Goal: Task Accomplishment & Management: Use online tool/utility

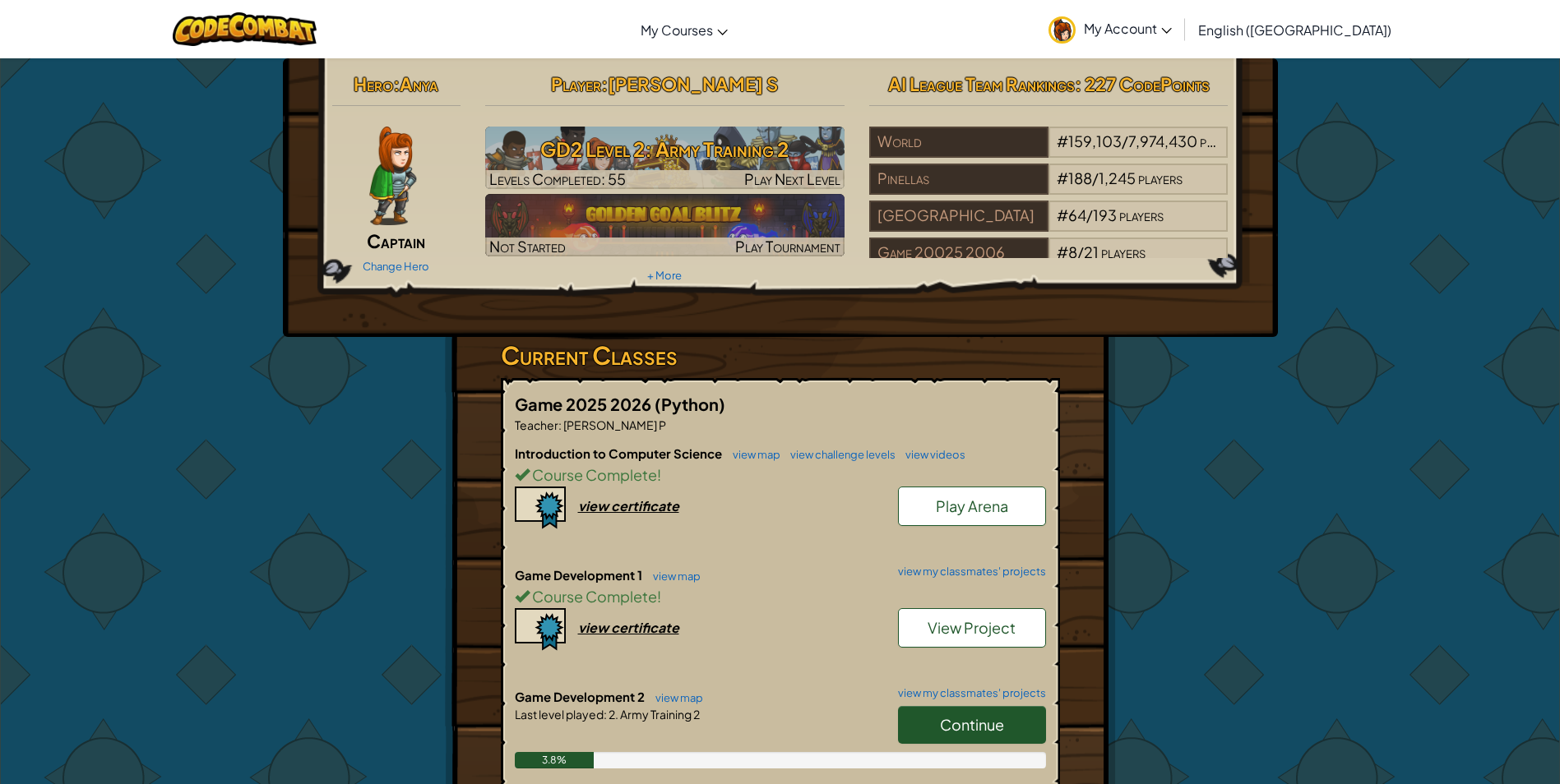
click at [1138, 635] on div "Hero : Anya Captain Change Hero Player : [PERSON_NAME] S GD2 Level 2: Army Trai…" at bounding box center [780, 605] width 962 height 1092
click at [1006, 728] on link "Continue" at bounding box center [972, 725] width 148 height 38
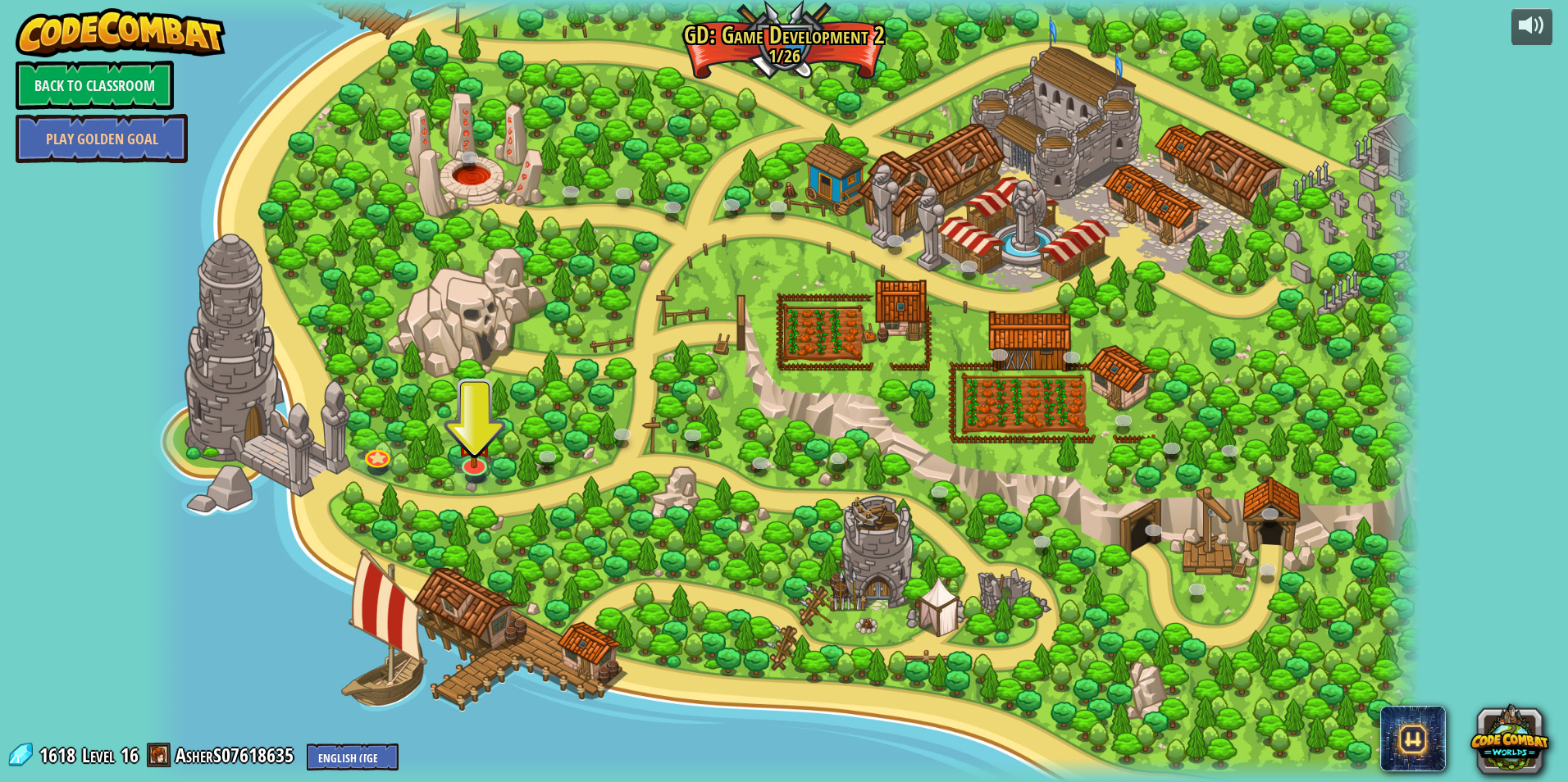
click at [962, 569] on div at bounding box center [784, 391] width 1273 height 782
click at [483, 464] on img at bounding box center [475, 425] width 35 height 80
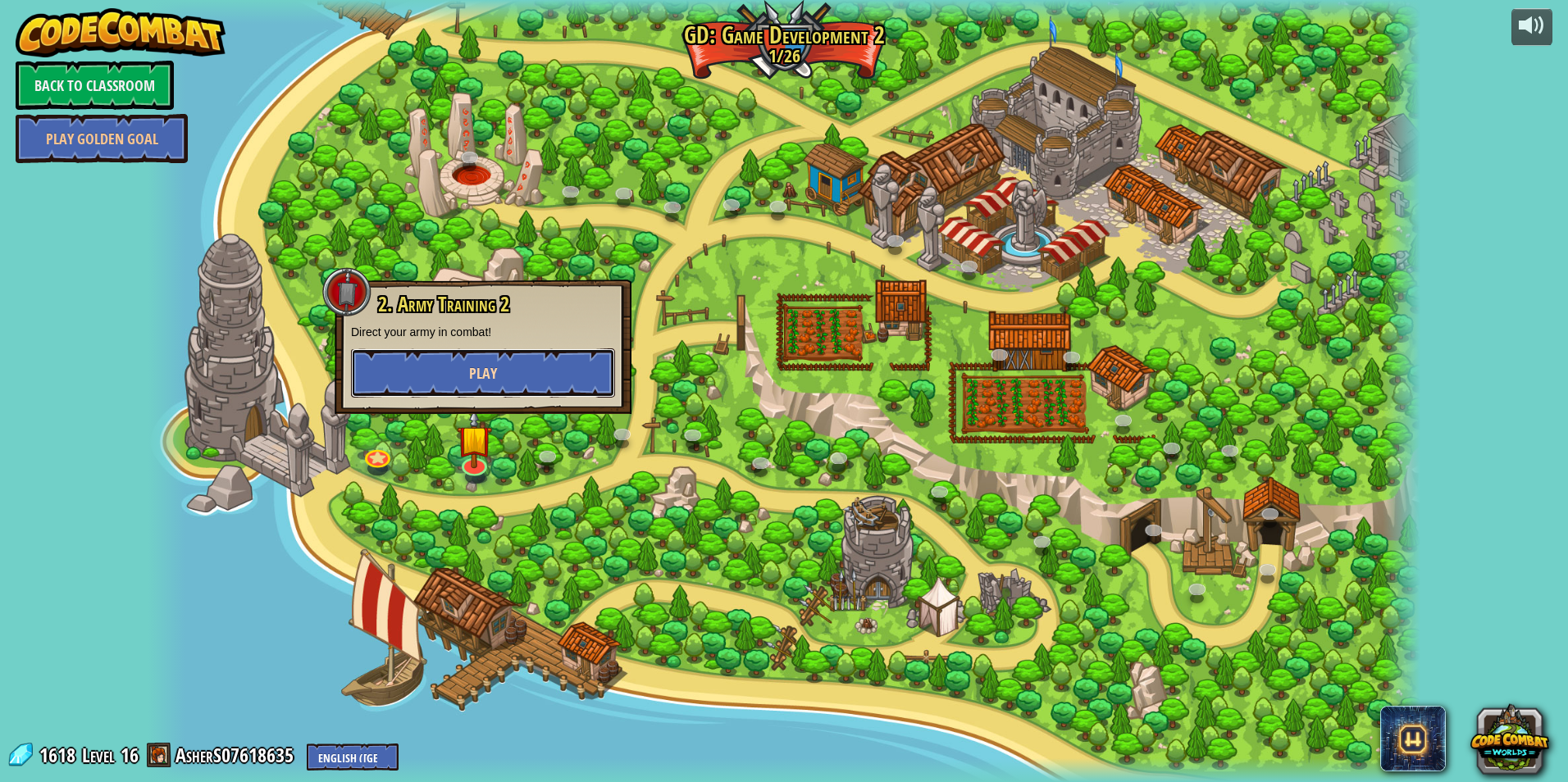
click at [537, 388] on button "Play" at bounding box center [483, 373] width 264 height 49
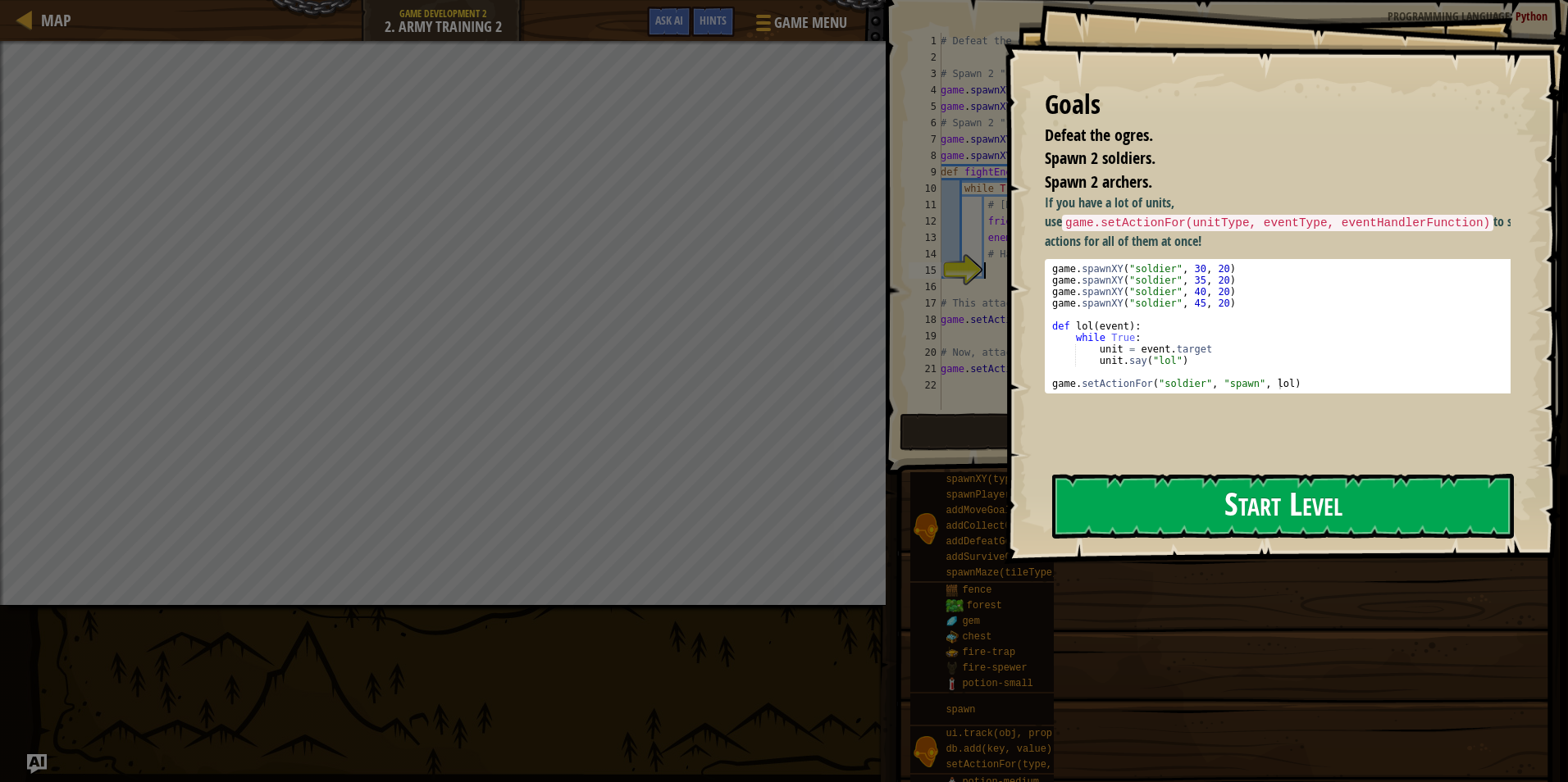
click at [1234, 506] on button "Start Level" at bounding box center [1282, 506] width 462 height 65
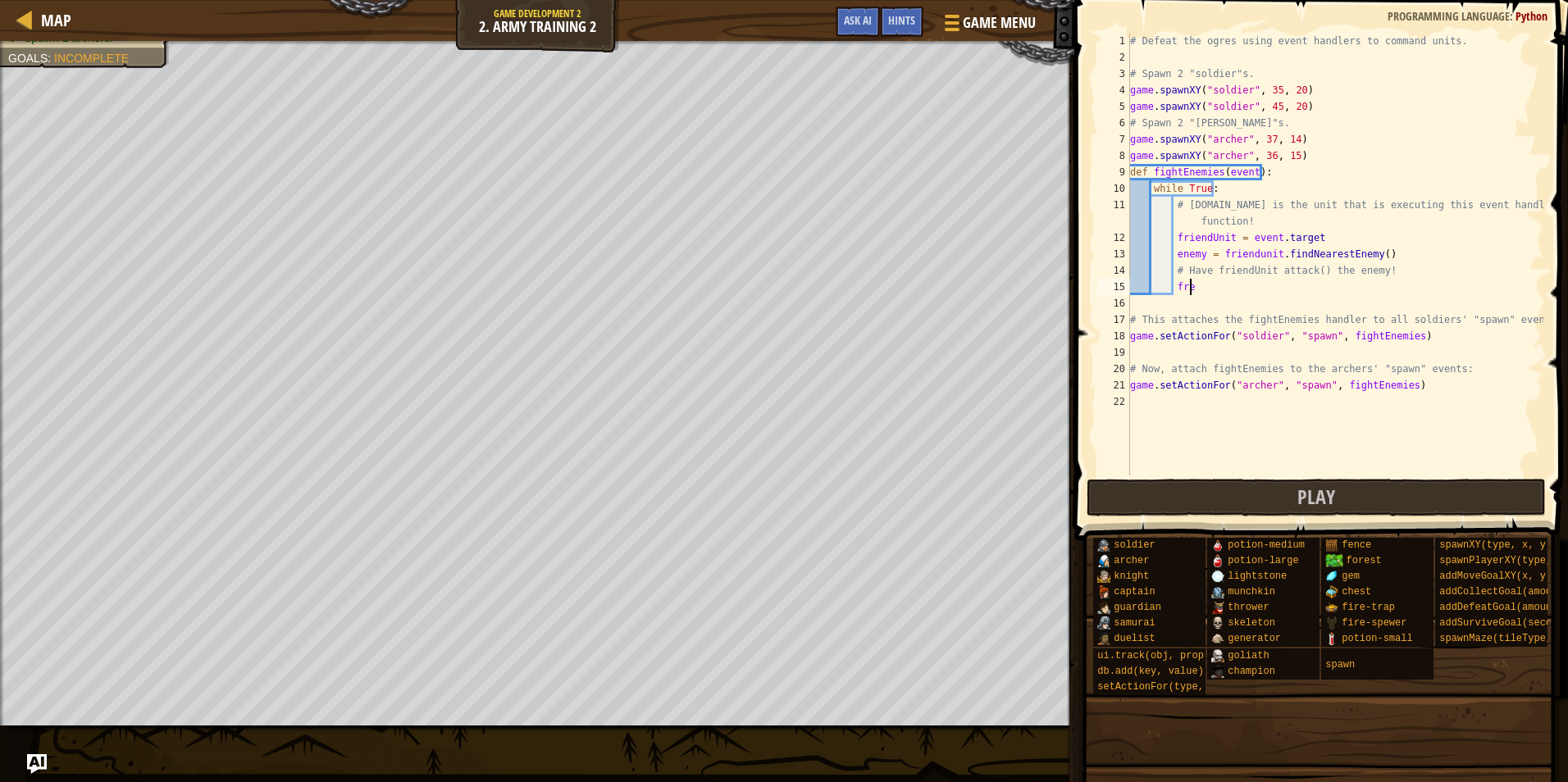
scroll to position [7, 4]
click at [1328, 300] on div "game.setAction F o r press enter" at bounding box center [1325, 327] width 310 height 59
click at [1314, 286] on div "# Defeat the ogres using event handlers to command units. # Spawn 2 "soldier"s.…" at bounding box center [1335, 254] width 417 height 443
type textarea "game.setActionFor("friendunit", "spawn", fightEnemies)"
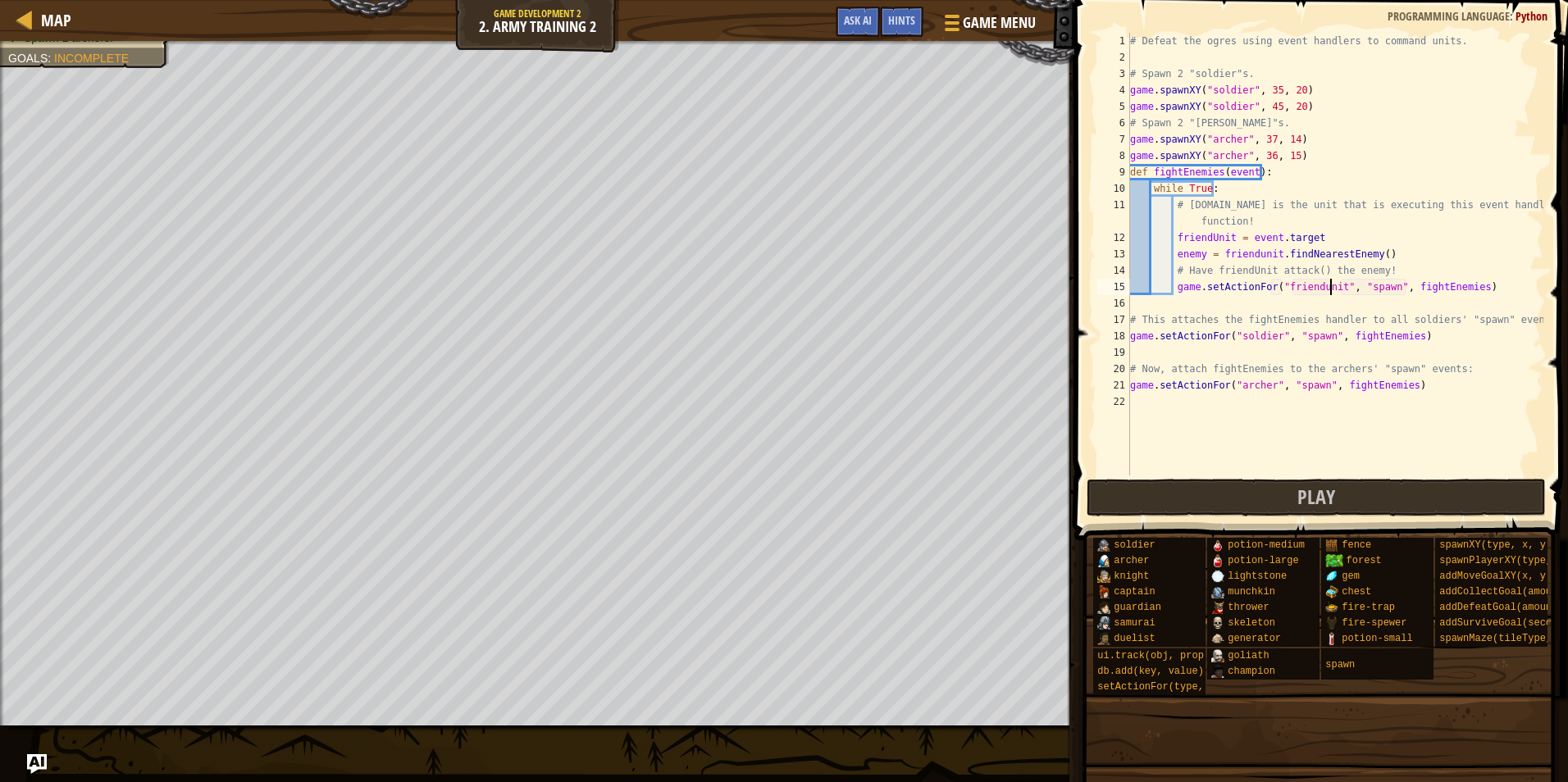
scroll to position [7, 16]
click at [1323, 309] on div "# Defeat the ogres using event handlers to command units. # Spawn 2 "soldier"s.…" at bounding box center [1335, 271] width 417 height 476
click at [1296, 503] on button "Play" at bounding box center [1316, 498] width 460 height 38
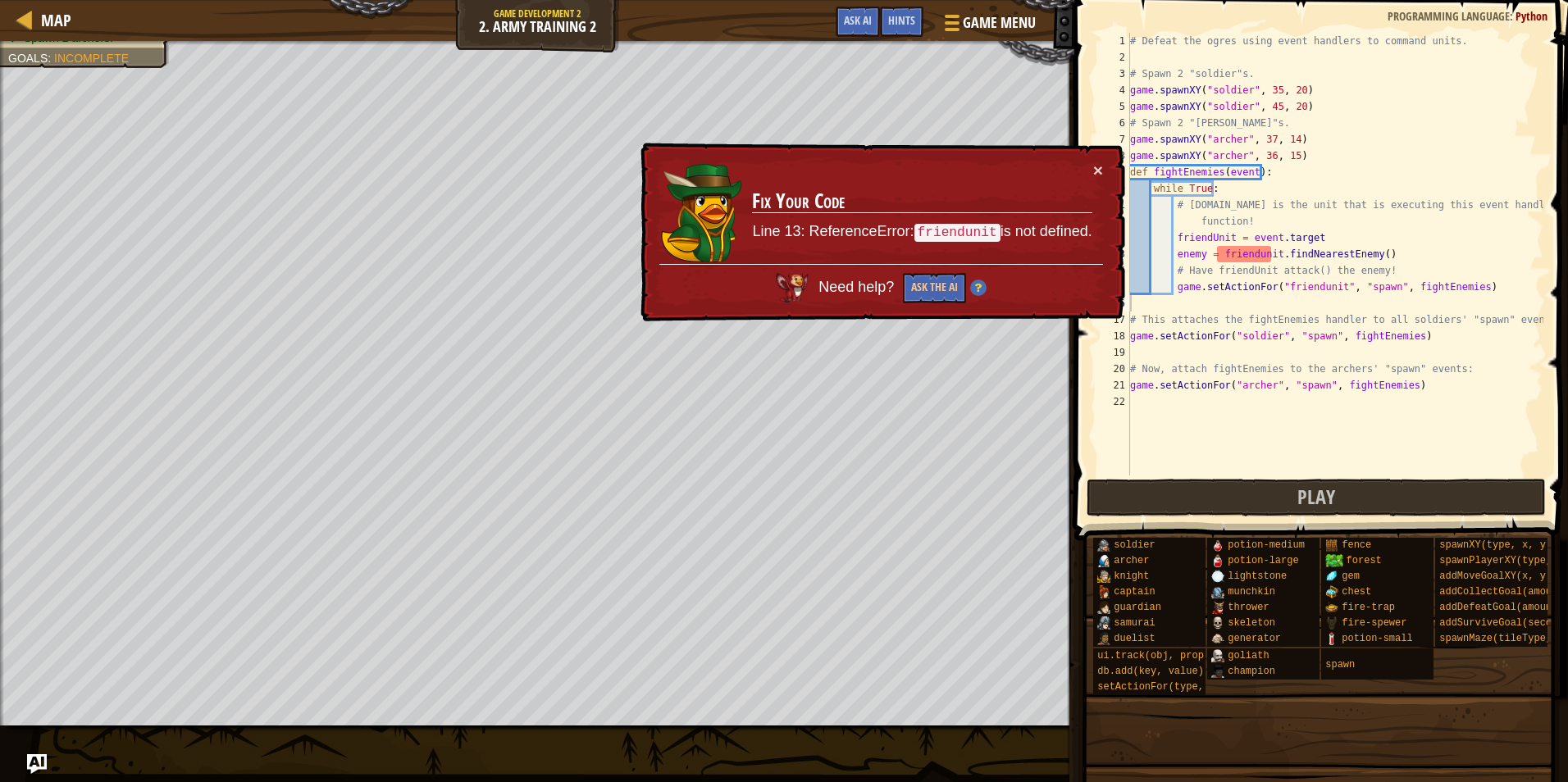
click at [1245, 255] on div "# Defeat the ogres using event handlers to command units. # Spawn 2 "soldier"s.…" at bounding box center [1335, 271] width 417 height 476
click at [1098, 167] on button "×" at bounding box center [1098, 170] width 10 height 17
click at [1328, 293] on div "# Defeat the ogres using event handlers to command units. # Spawn 2 "soldier"s.…" at bounding box center [1335, 271] width 417 height 476
type textarea "game.setActionFor("friendunit", "spawn", fightEnemies)"
click at [1474, 296] on div "# Defeat the ogres using event handlers to command units. # Spawn 2 "soldier"s.…" at bounding box center [1335, 271] width 417 height 476
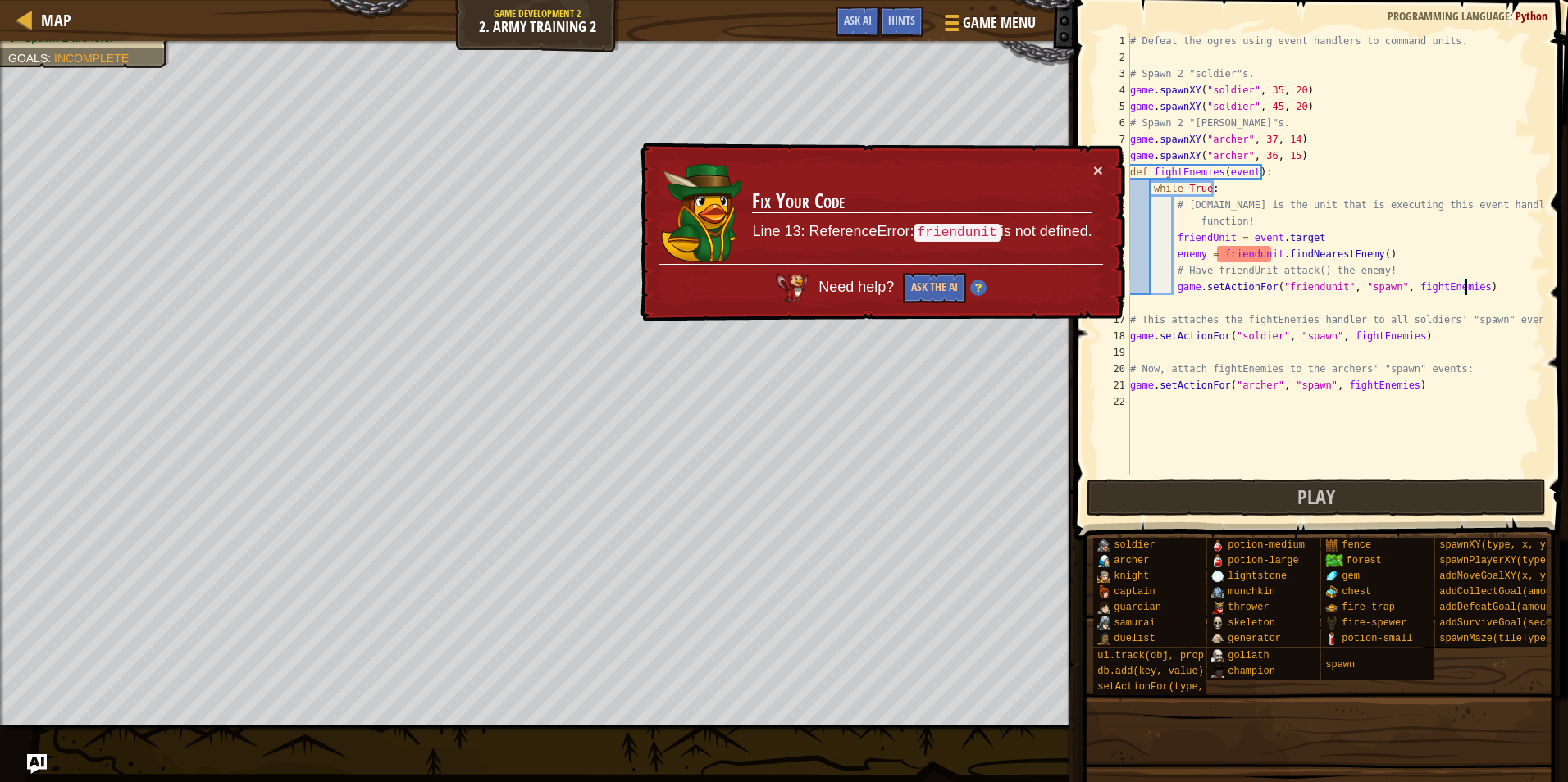
click at [1473, 286] on div "# Defeat the ogres using event handlers to command units. # Spawn 2 "soldier"s.…" at bounding box center [1335, 271] width 417 height 476
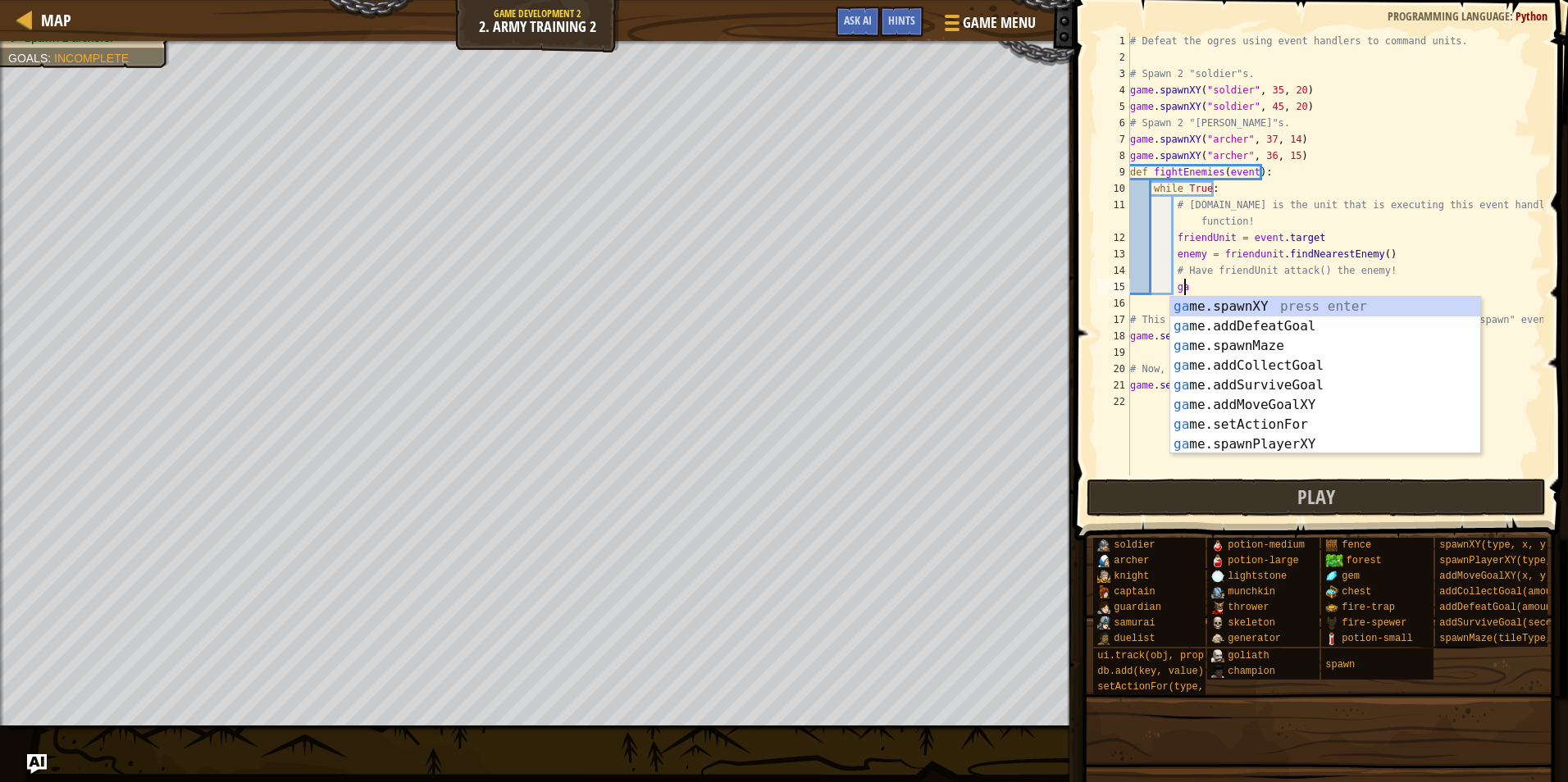
type textarea "g"
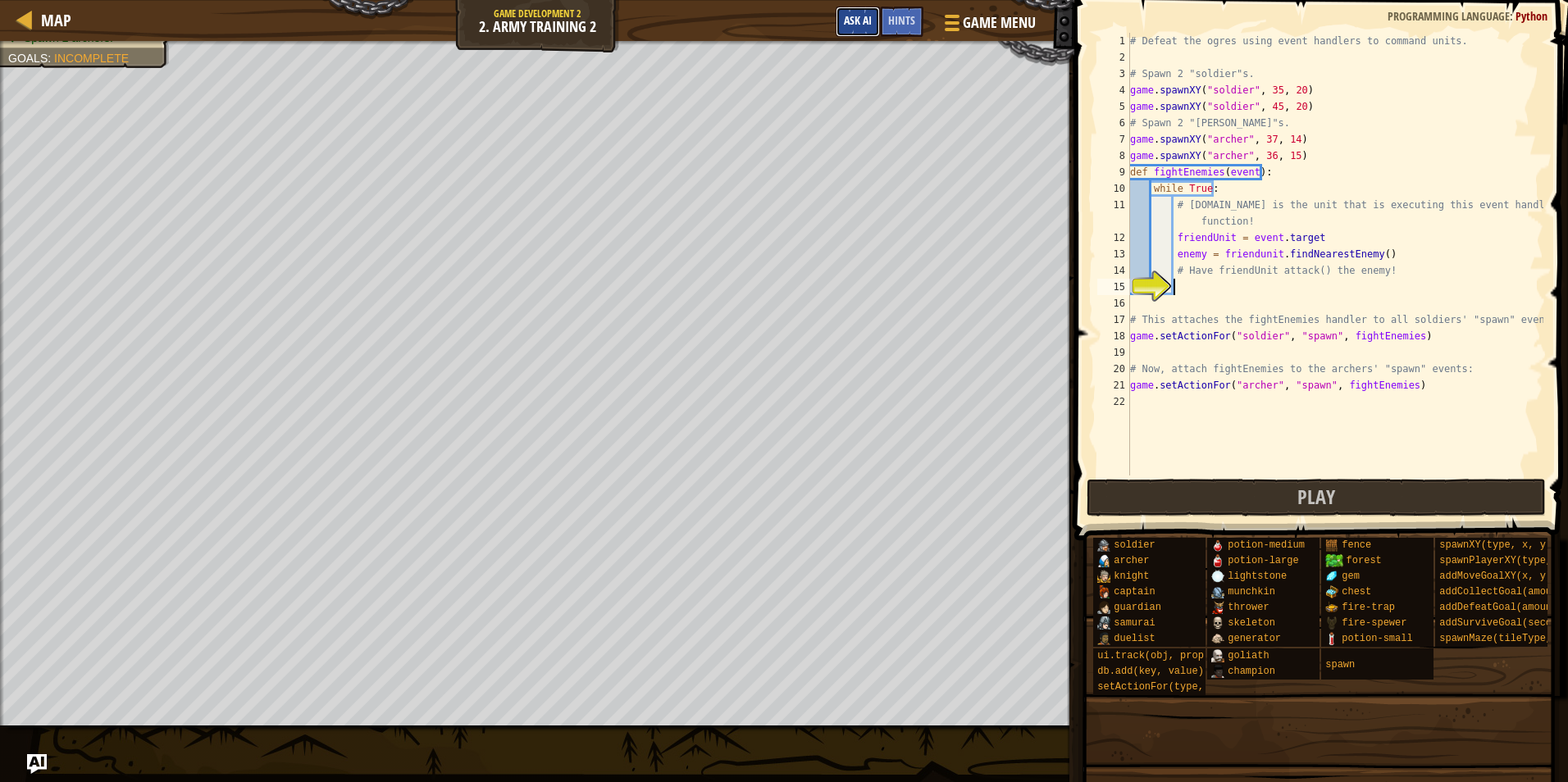
click at [838, 20] on button "Ask AI" at bounding box center [857, 21] width 44 height 30
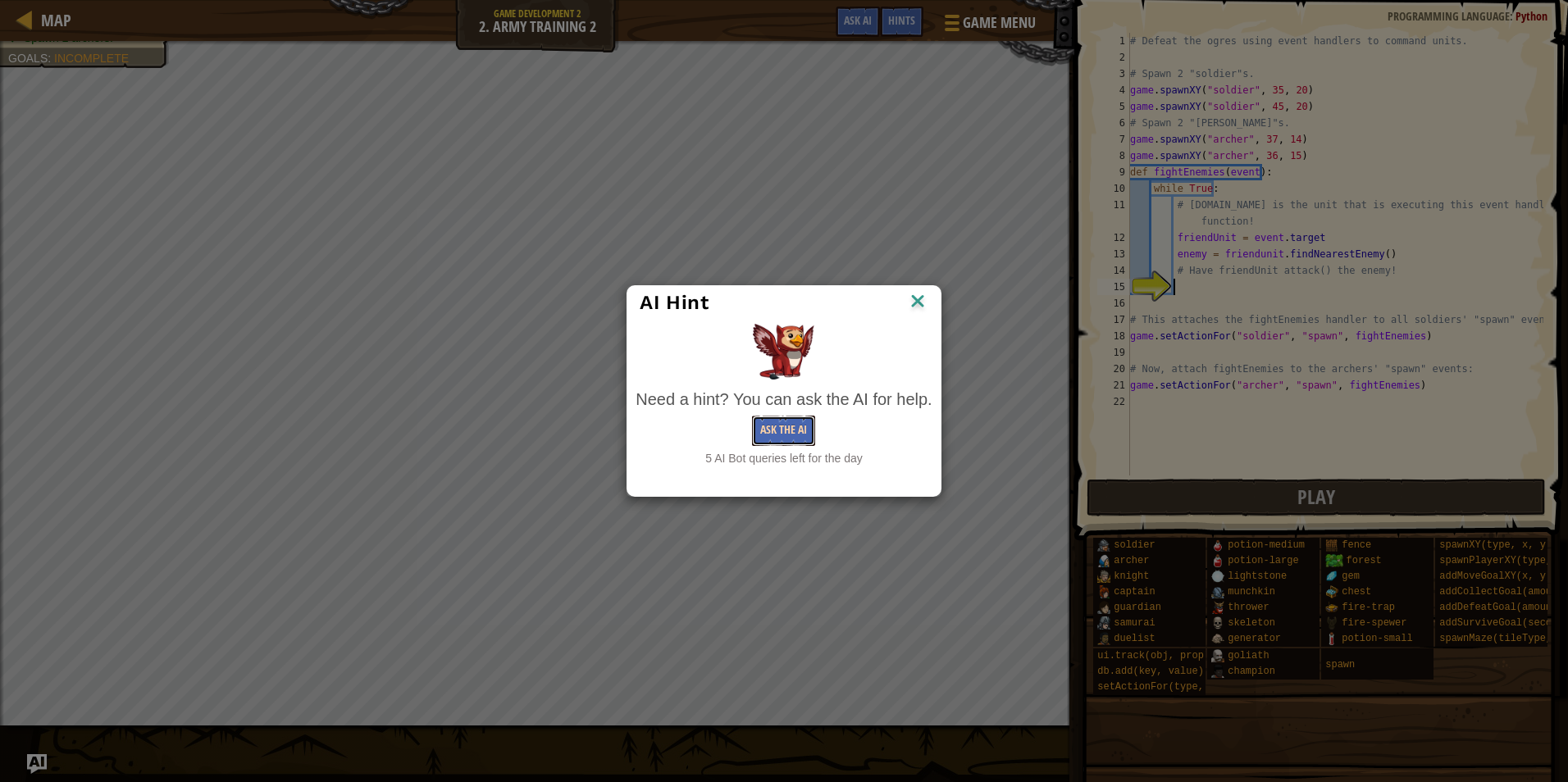
click at [787, 435] on button "Ask the AI" at bounding box center [783, 431] width 63 height 30
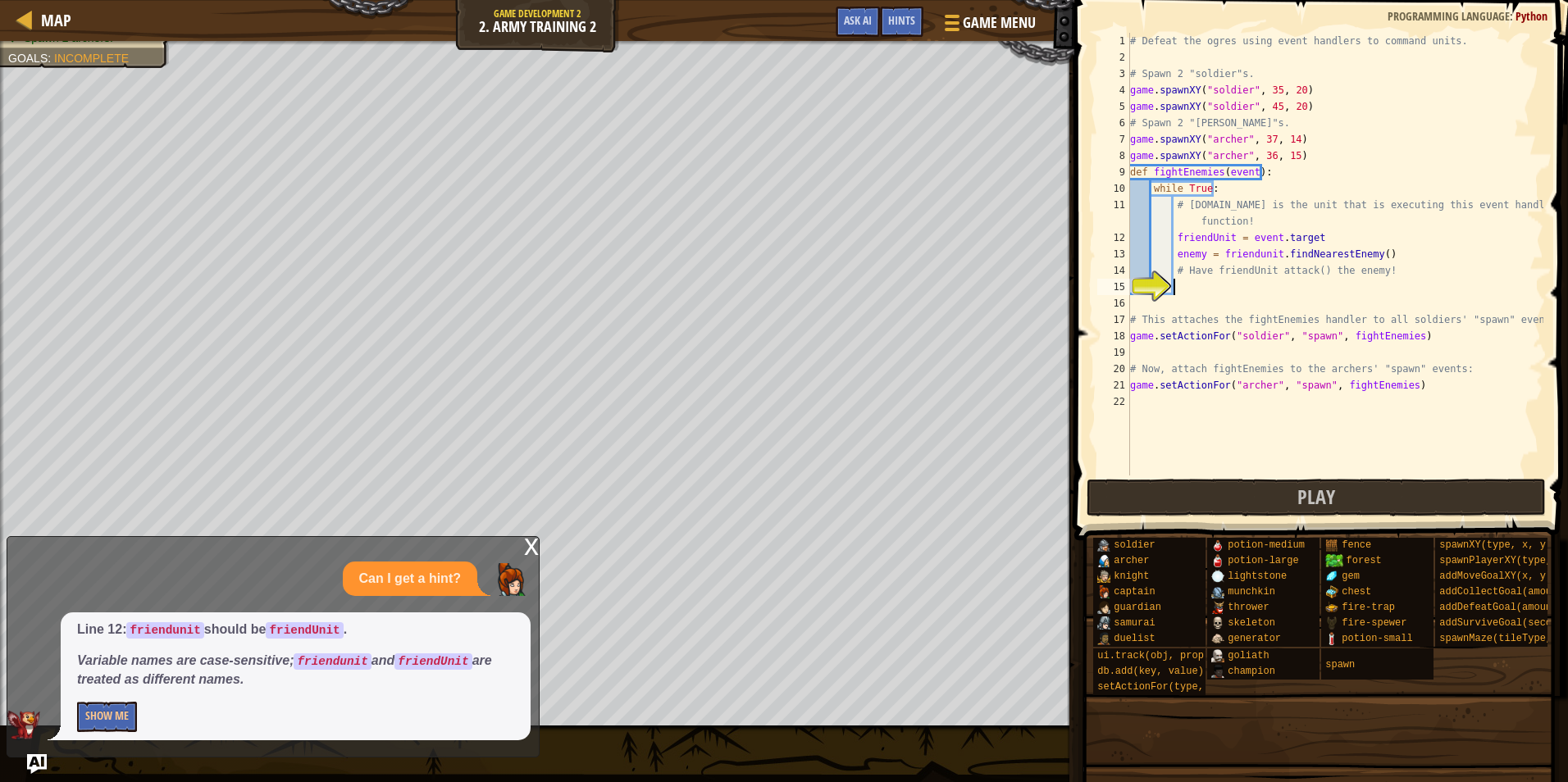
click at [1256, 261] on div "# Defeat the ogres using event handlers to command units. # Spawn 2 "soldier"s.…" at bounding box center [1335, 271] width 417 height 476
type textarea "enemy = friendUnit.findNearestEnemy()"
click at [1241, 285] on div "# Defeat the ogres using event handlers to command units. # Spawn 2 "soldier"s.…" at bounding box center [1335, 271] width 417 height 476
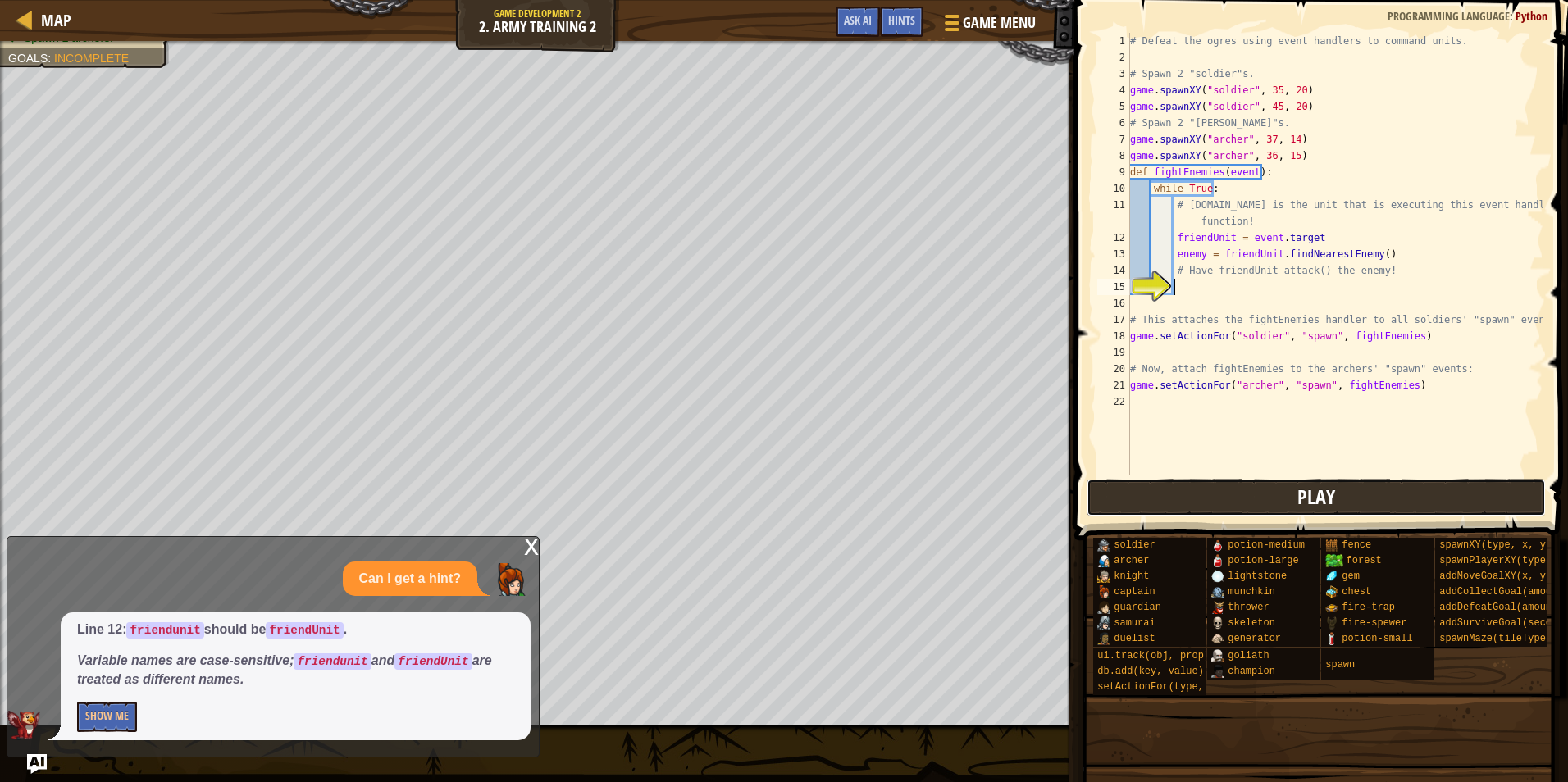
click at [1247, 486] on button "Play" at bounding box center [1316, 498] width 460 height 38
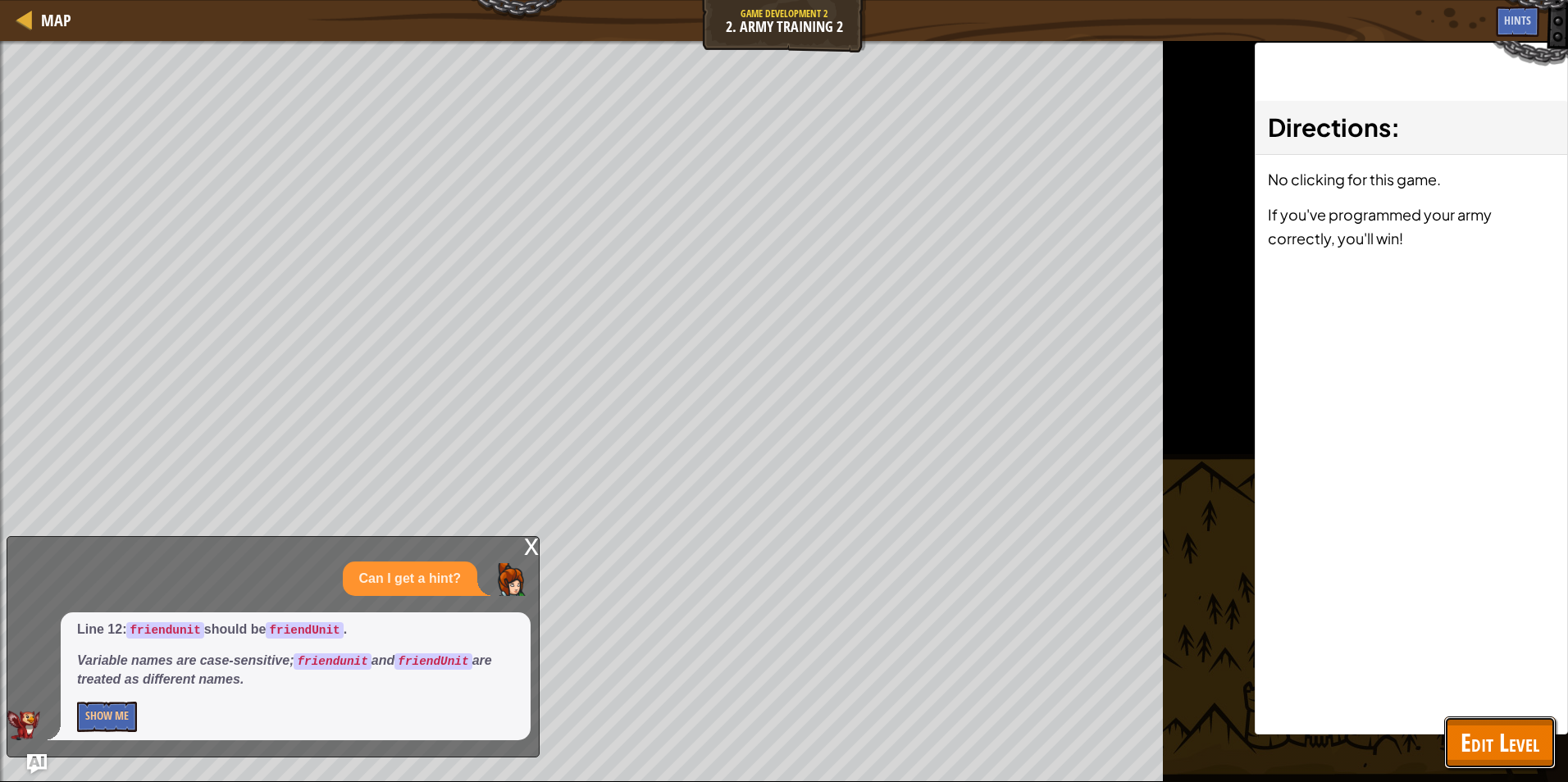
click at [1515, 747] on span "Edit Level" at bounding box center [1500, 742] width 79 height 34
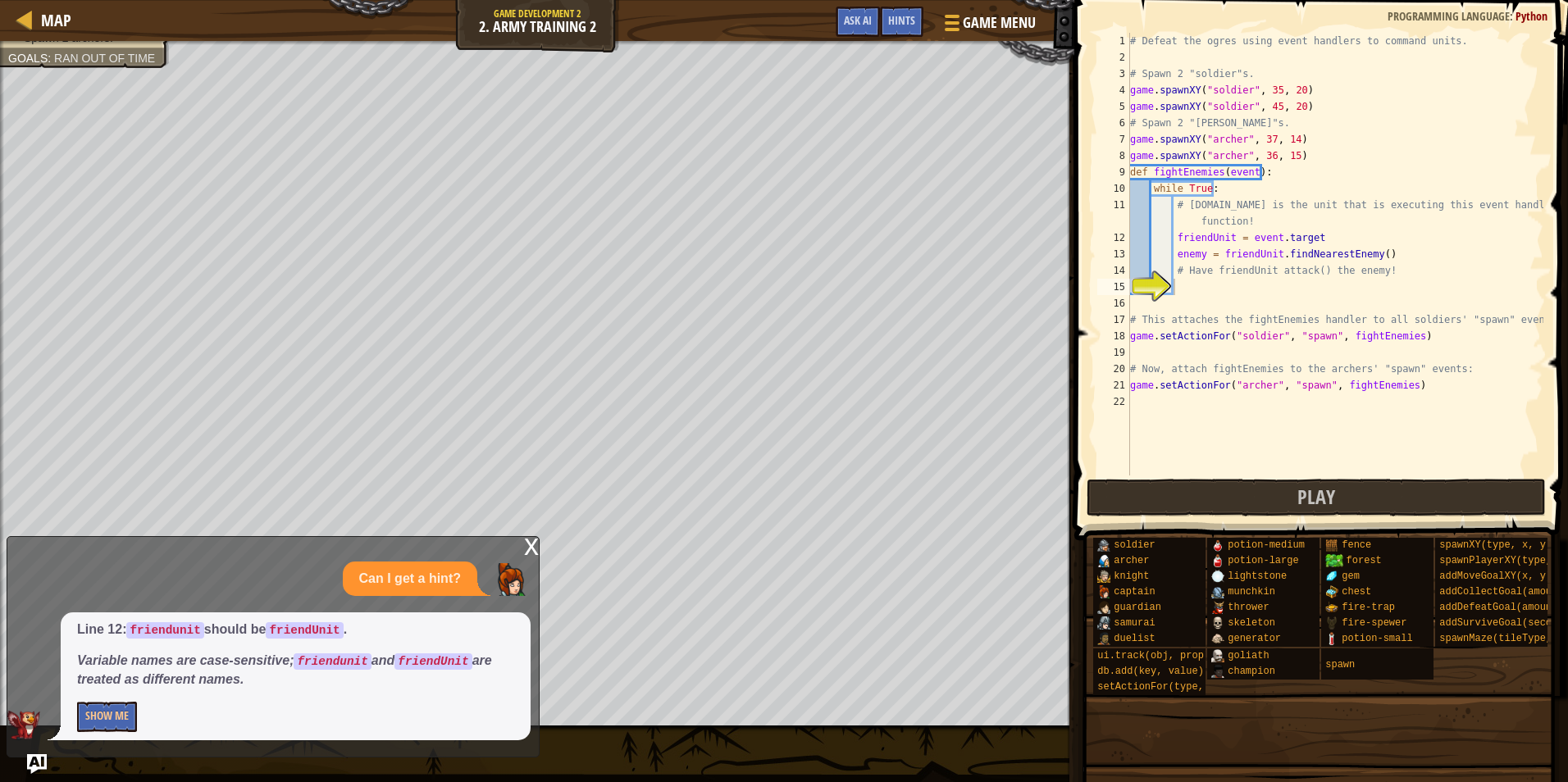
scroll to position [7, 0]
click at [1212, 295] on div "# Defeat the ogres using event handlers to command units. # Spawn 2 "soldier"s.…" at bounding box center [1335, 271] width 417 height 476
click at [1200, 281] on div "# Defeat the ogres using event handlers to command units. # Spawn 2 "soldier"s.…" at bounding box center [1335, 271] width 417 height 476
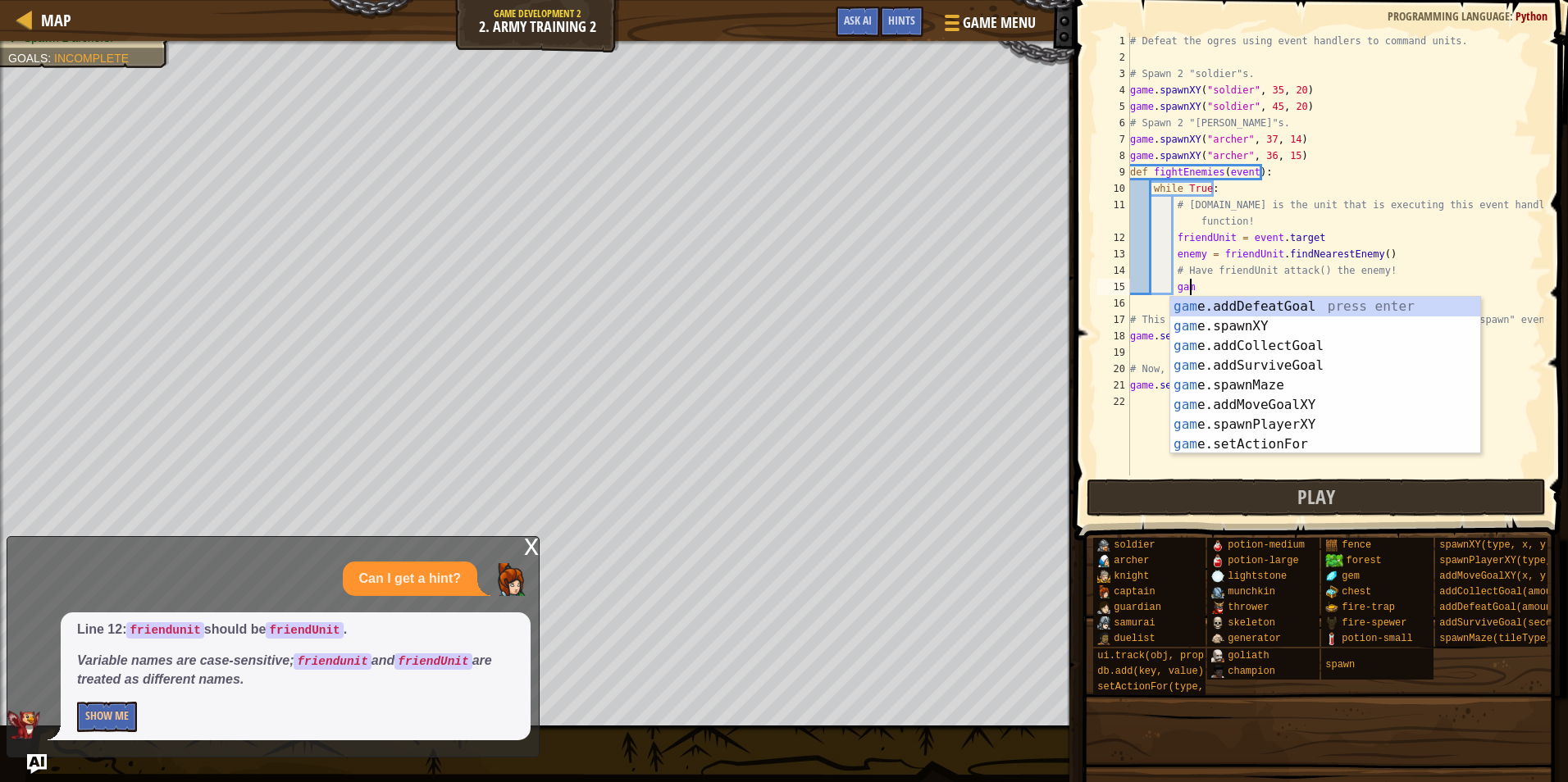
scroll to position [7, 4]
click at [1278, 446] on div "game .addDefeatGoal press enter game .addCollectGoal press enter game .addSurvi…" at bounding box center [1325, 396] width 310 height 197
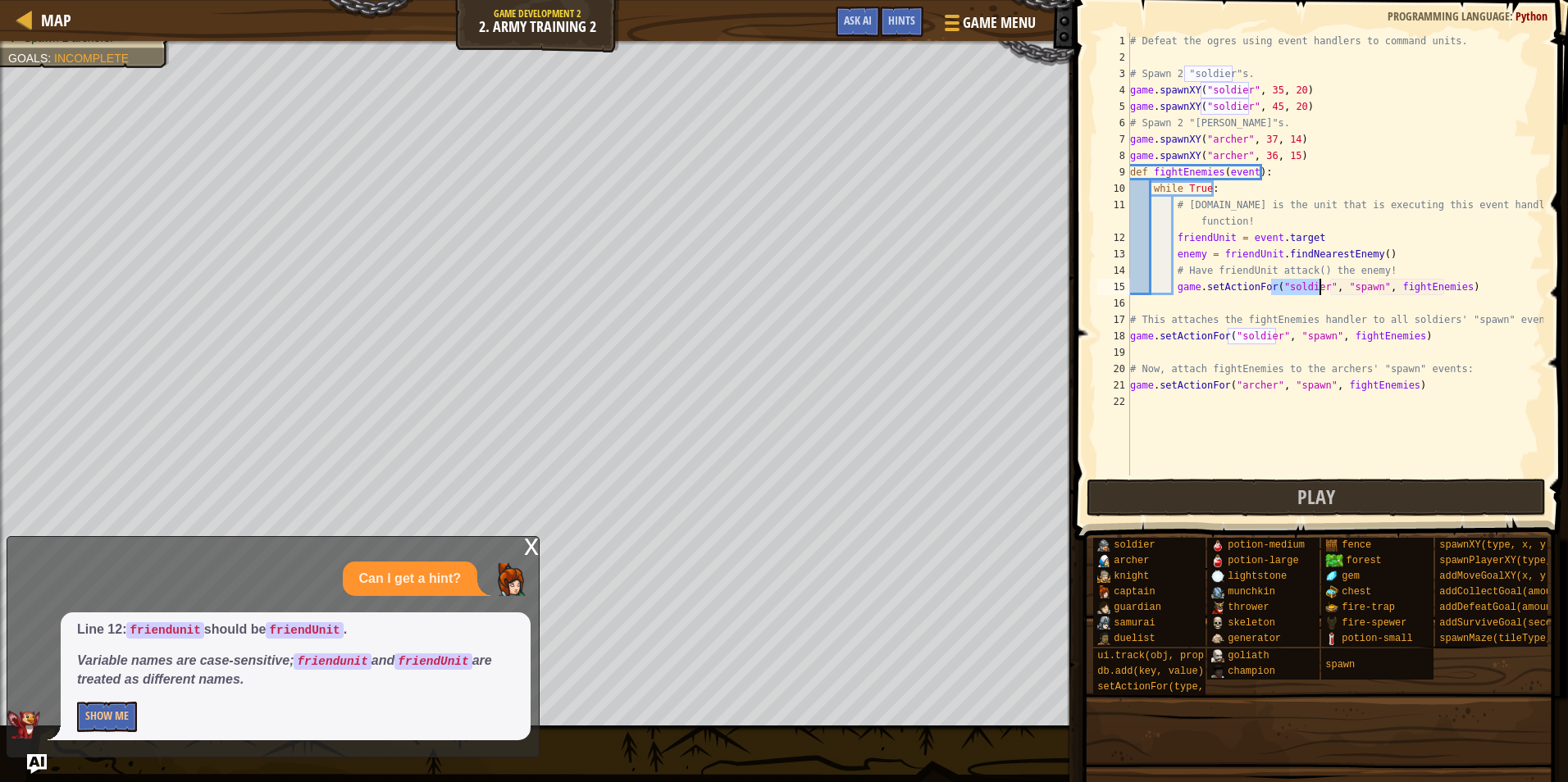
click at [1314, 286] on div "# Defeat the ogres using event handlers to command units. # Spawn 2 "soldier"s.…" at bounding box center [1335, 254] width 417 height 443
type textarea "game.setActionFor("friendUnit", "spawn", fightEnemies)"
click at [1351, 482] on button "Play" at bounding box center [1316, 498] width 460 height 38
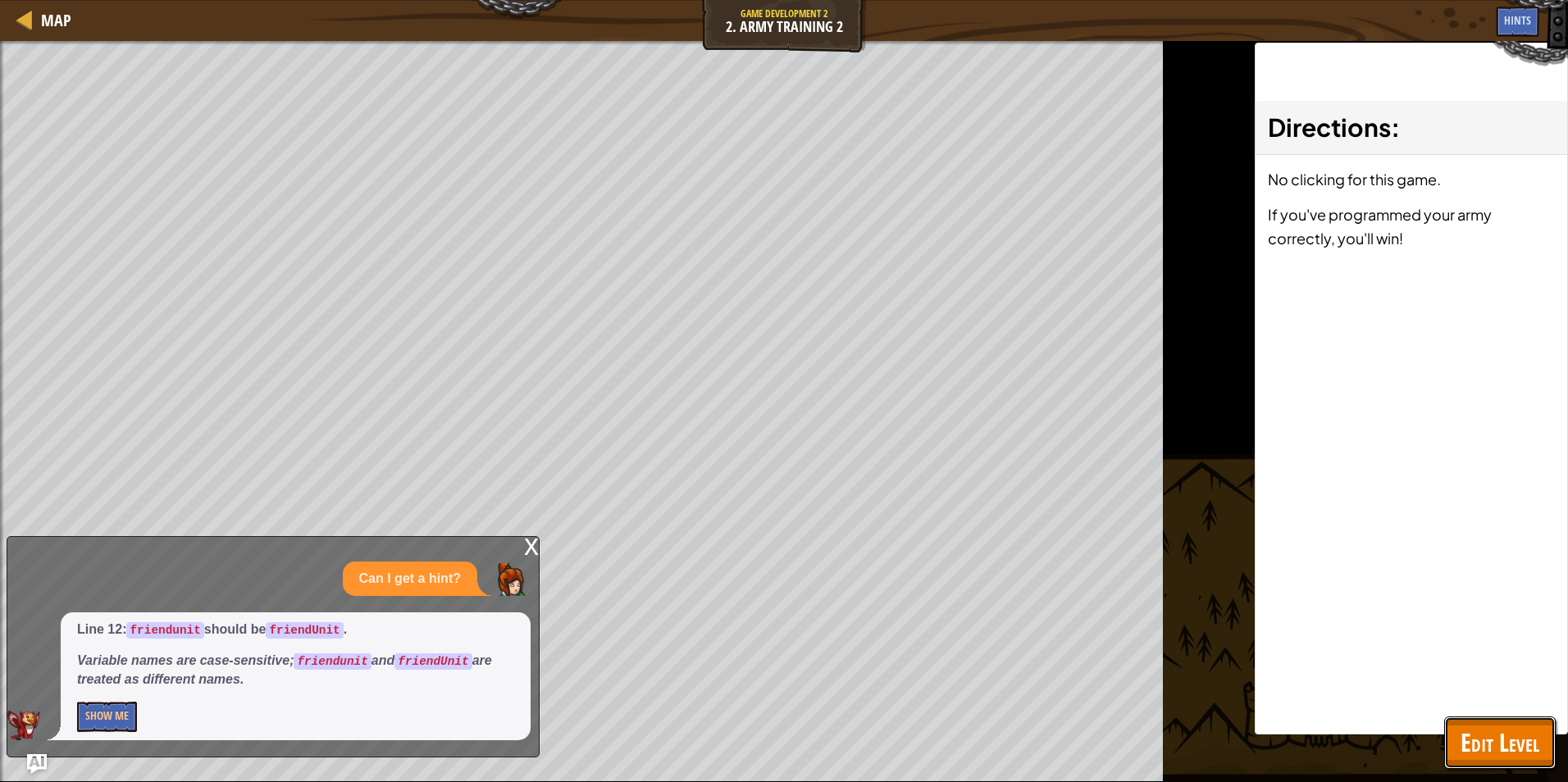
click at [1483, 730] on span "Edit Level" at bounding box center [1500, 742] width 79 height 34
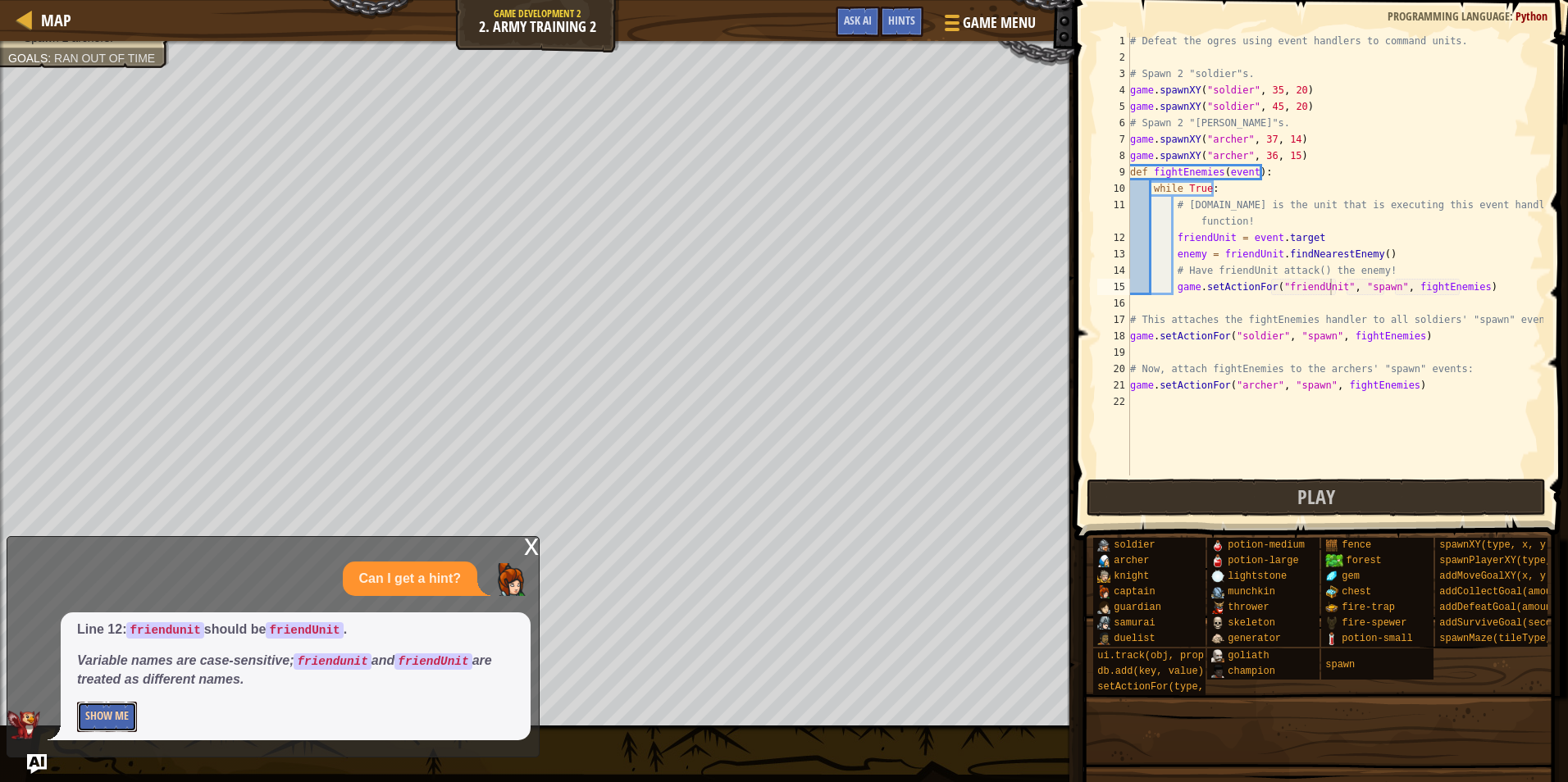
click at [121, 723] on button "Show Me" at bounding box center [107, 716] width 60 height 30
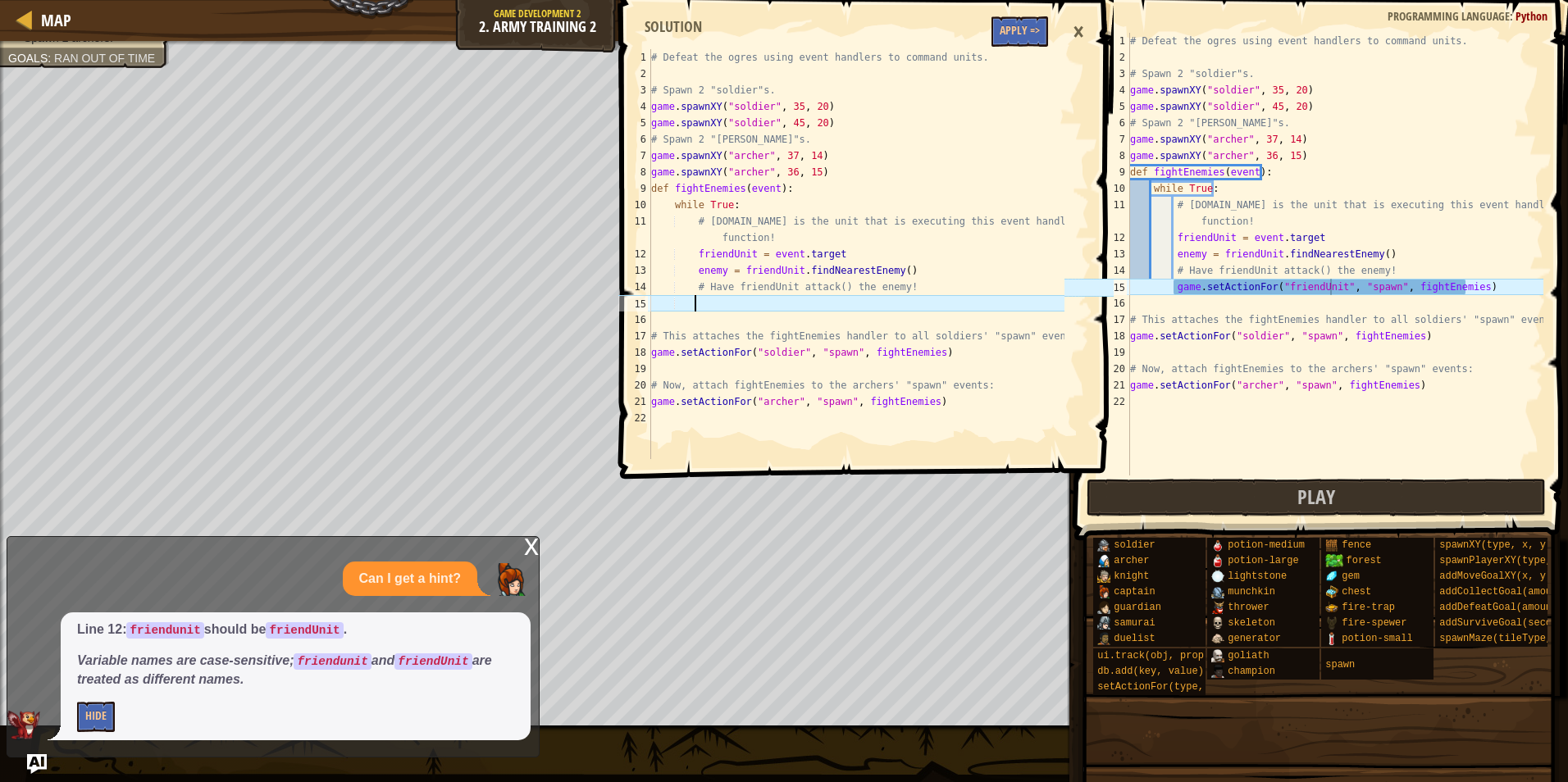
click at [854, 305] on div "# Defeat the ogres using event handlers to command units. # Spawn 2 "soldier"s.…" at bounding box center [856, 271] width 417 height 443
click at [697, 297] on div "# Defeat the ogres using event handlers to command units. # Spawn 2 "soldier"s.…" at bounding box center [856, 271] width 417 height 443
drag, startPoint x: 682, startPoint y: 304, endPoint x: 738, endPoint y: 320, distance: 58.2
click at [738, 320] on div "# Defeat the ogres using event handlers to command units. # Spawn 2 "soldier"s.…" at bounding box center [856, 271] width 417 height 443
click at [731, 300] on div "# Defeat the ogres using event handlers to command units. # Spawn 2 "soldier"s.…" at bounding box center [856, 254] width 417 height 410
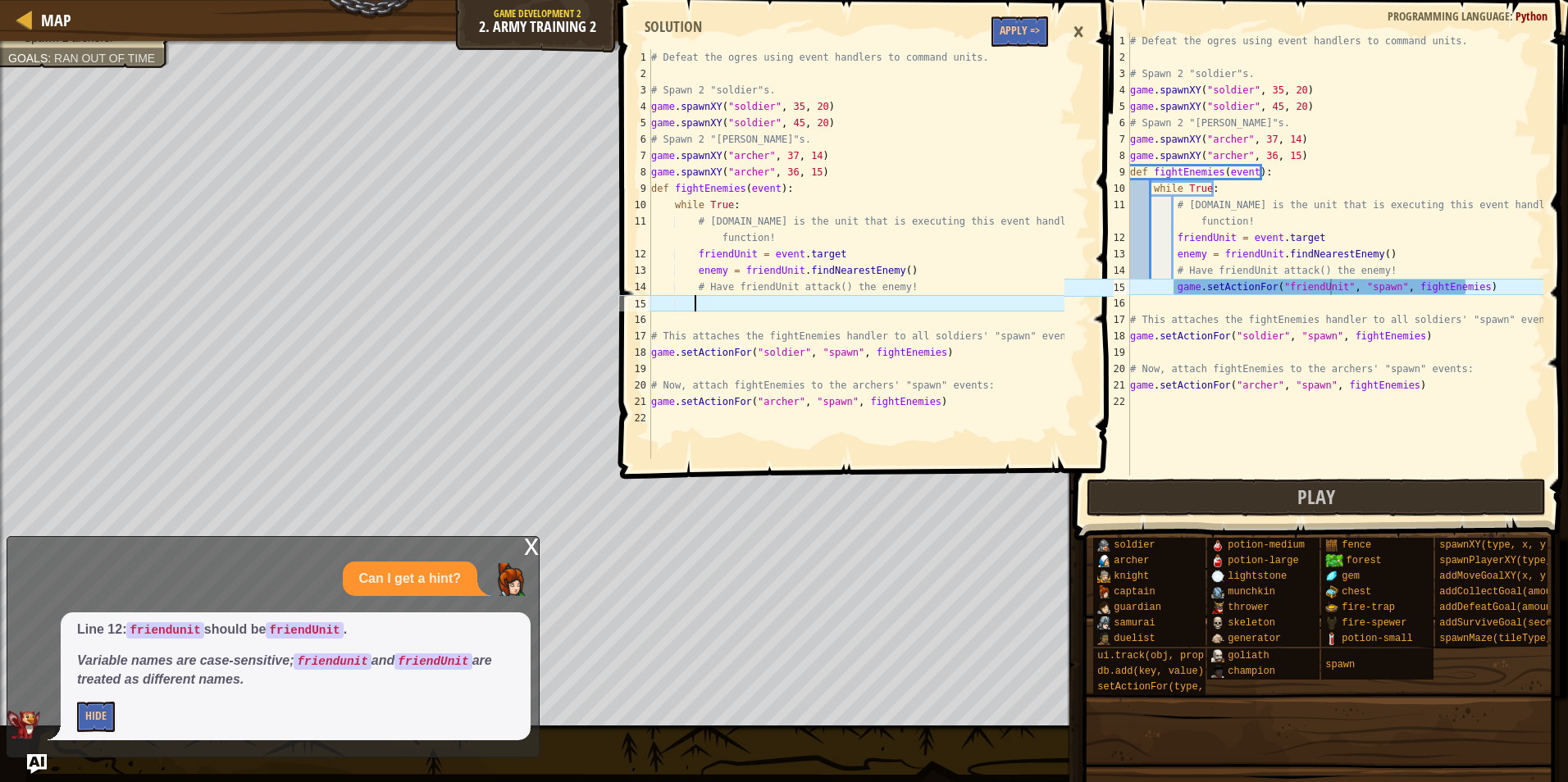
click at [1484, 284] on div "# Defeat the ogres using event handlers to command units. # Spawn 2 "soldier"s.…" at bounding box center [1335, 271] width 417 height 476
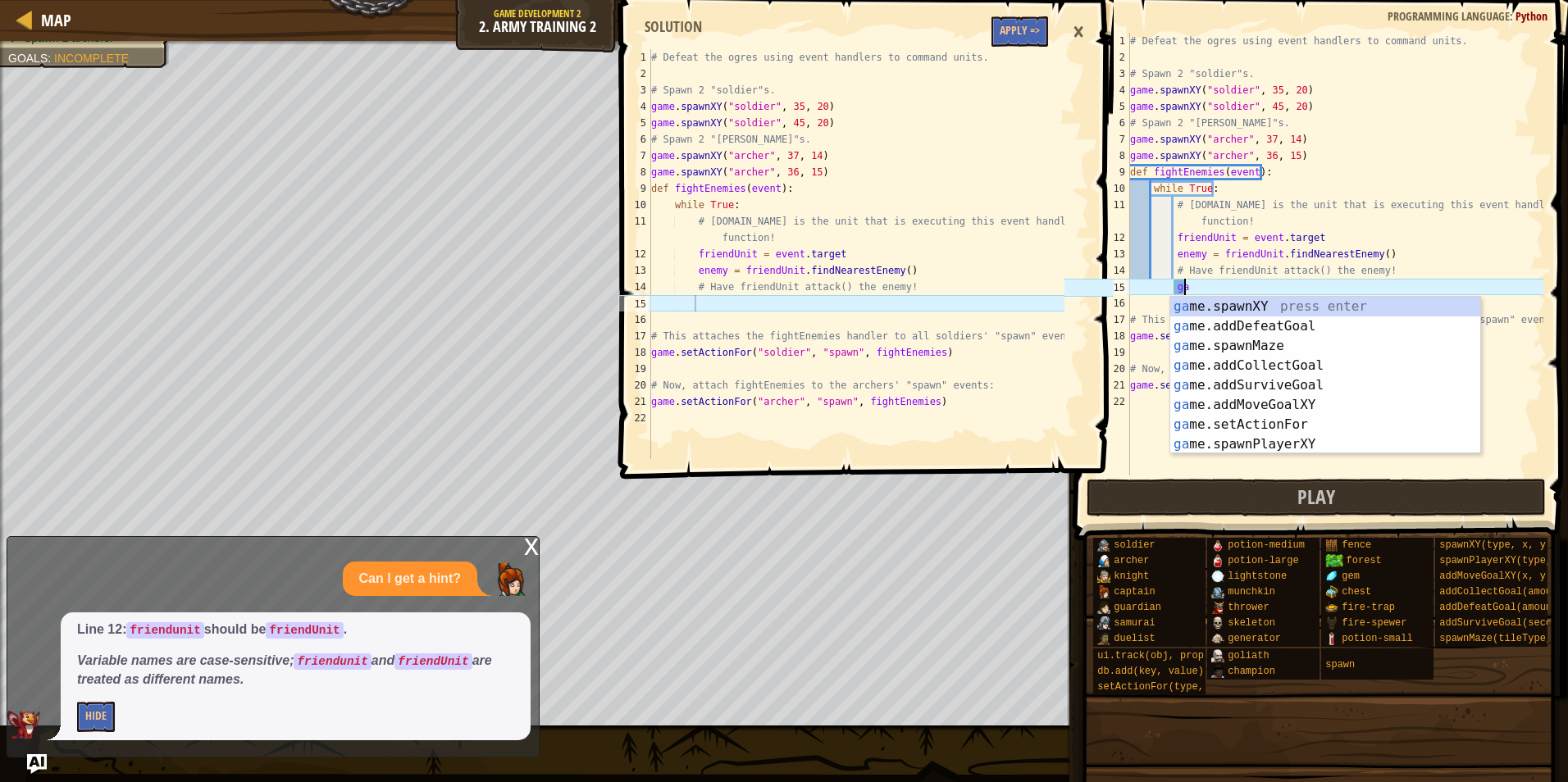
type textarea "g"
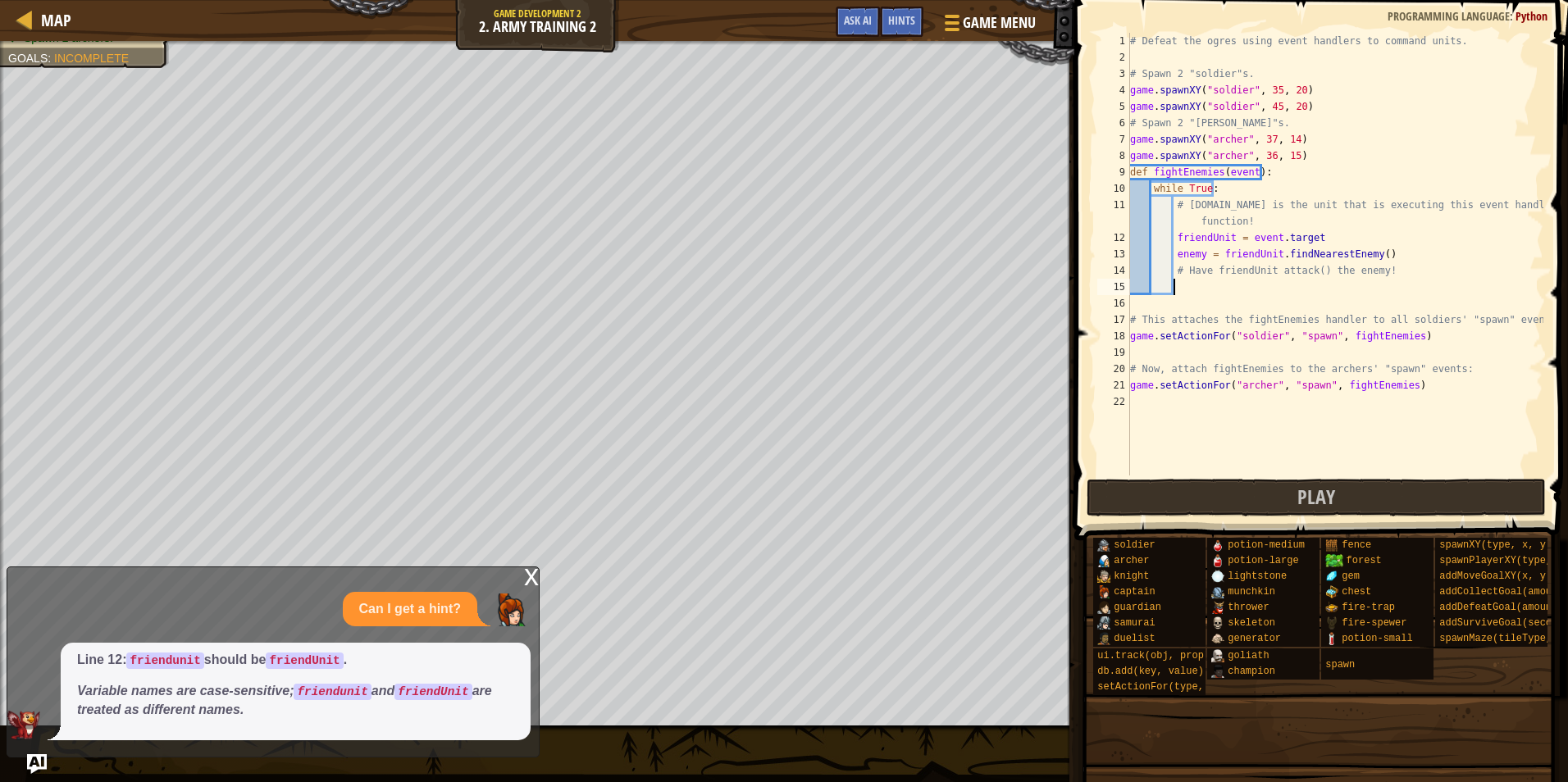
scroll to position [7, 2]
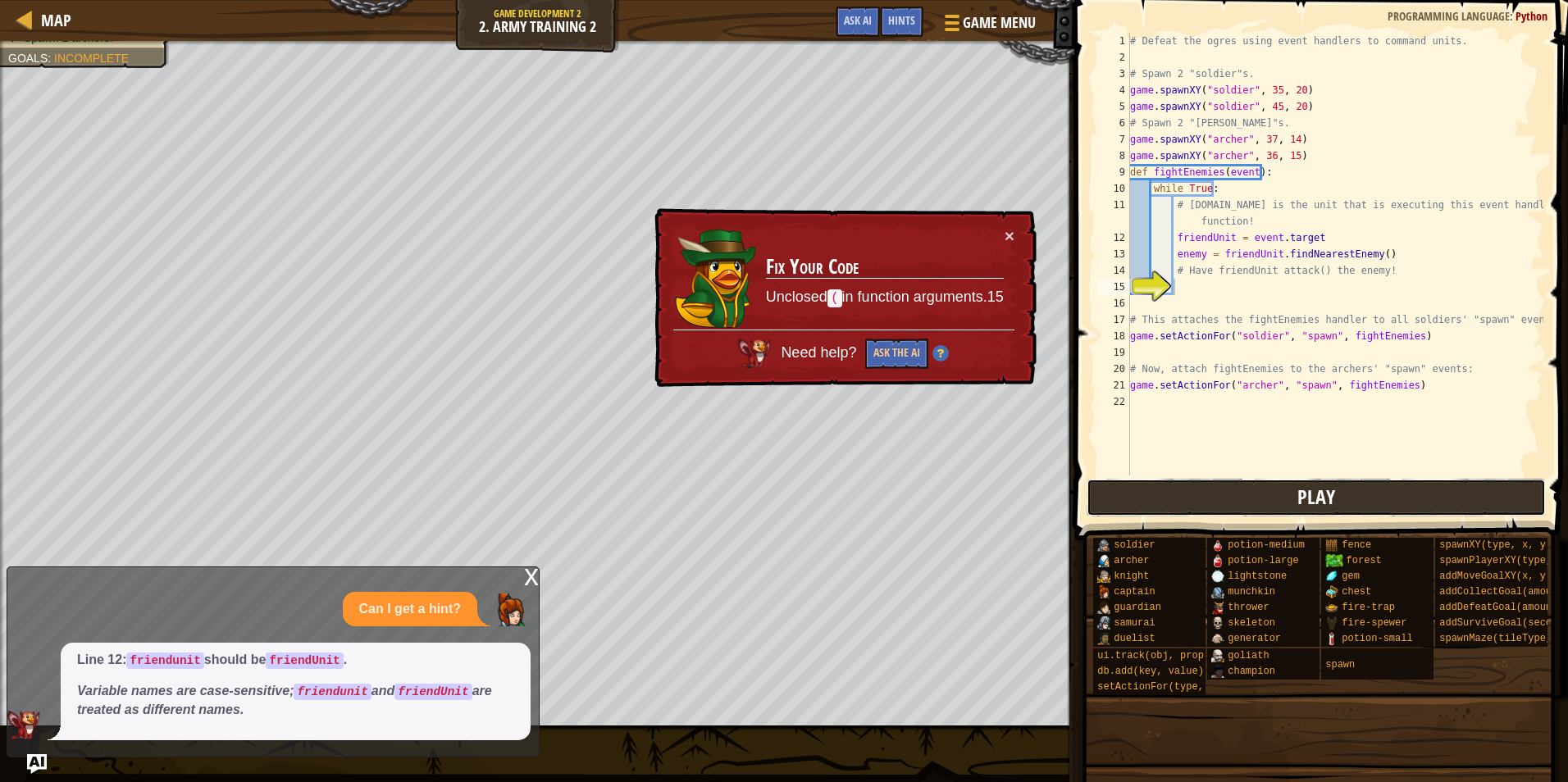
click at [1190, 490] on button "Play" at bounding box center [1316, 498] width 460 height 38
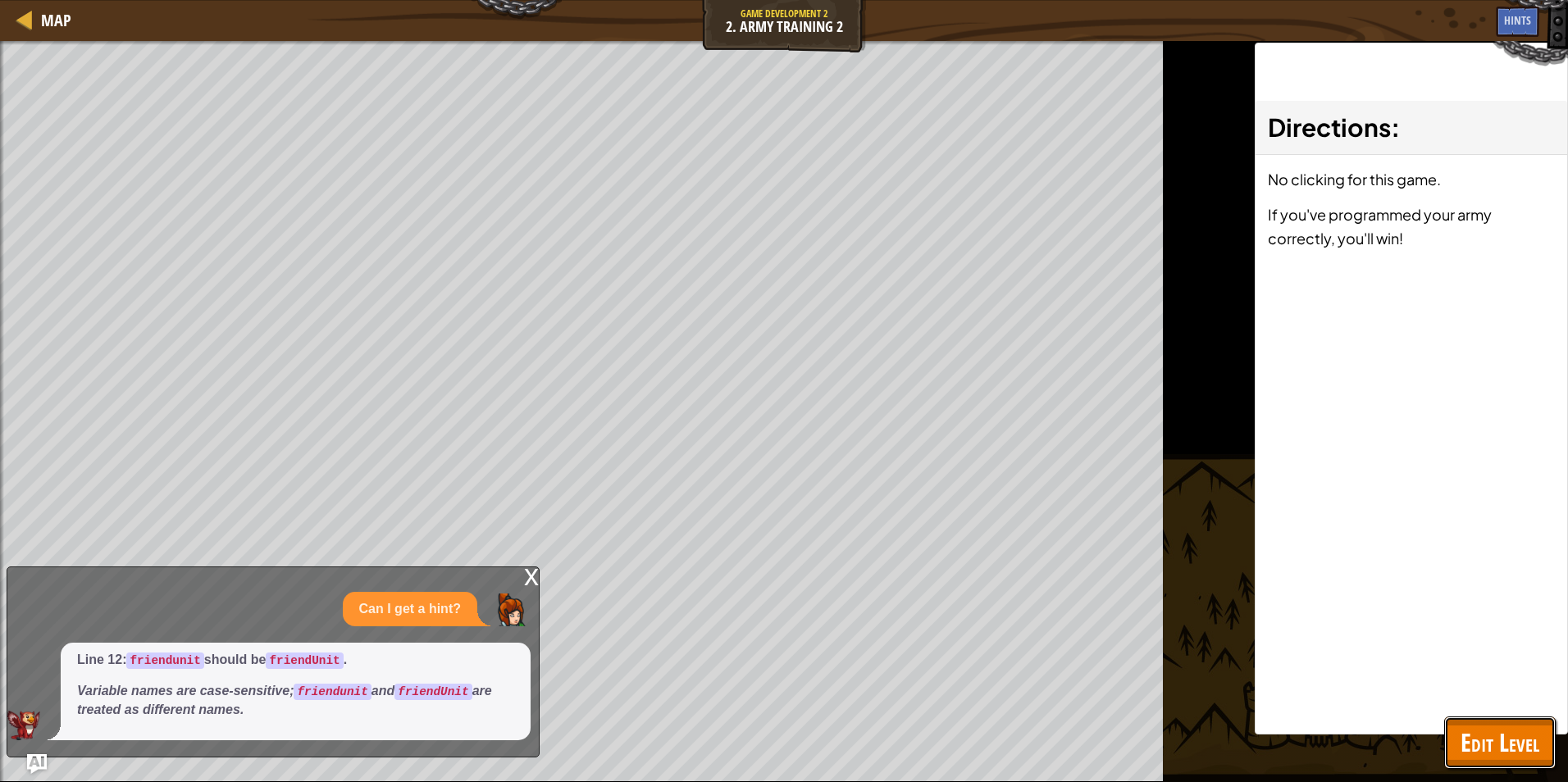
click at [1483, 739] on span "Edit Level" at bounding box center [1500, 742] width 79 height 34
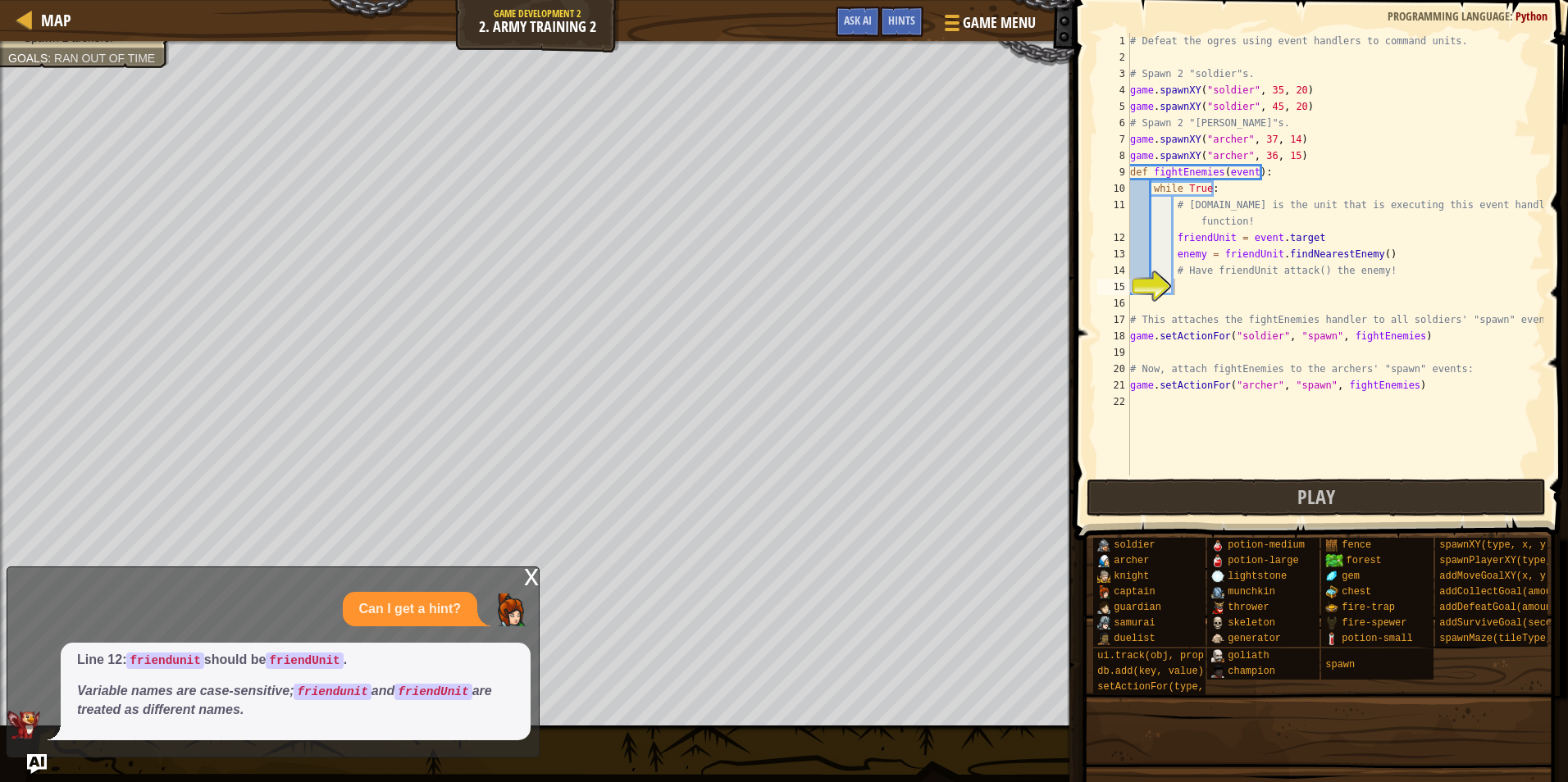
click at [261, 711] on p "Variable names are case-sensitive; friendunit and friendUnit are treated as dif…" at bounding box center [295, 701] width 437 height 38
click at [1228, 286] on div "# Defeat the ogres using event handlers to command units. # Spawn 2 "soldier"s.…" at bounding box center [1335, 271] width 417 height 476
click at [1240, 272] on div "# Defeat the ogres using event handlers to command units. # Spawn 2 "soldier"s.…" at bounding box center [1335, 271] width 417 height 476
type textarea "# Have friendUnit attack() the enemy!"
click at [343, 606] on div "Can I get a hint?" at bounding box center [410, 609] width 135 height 35
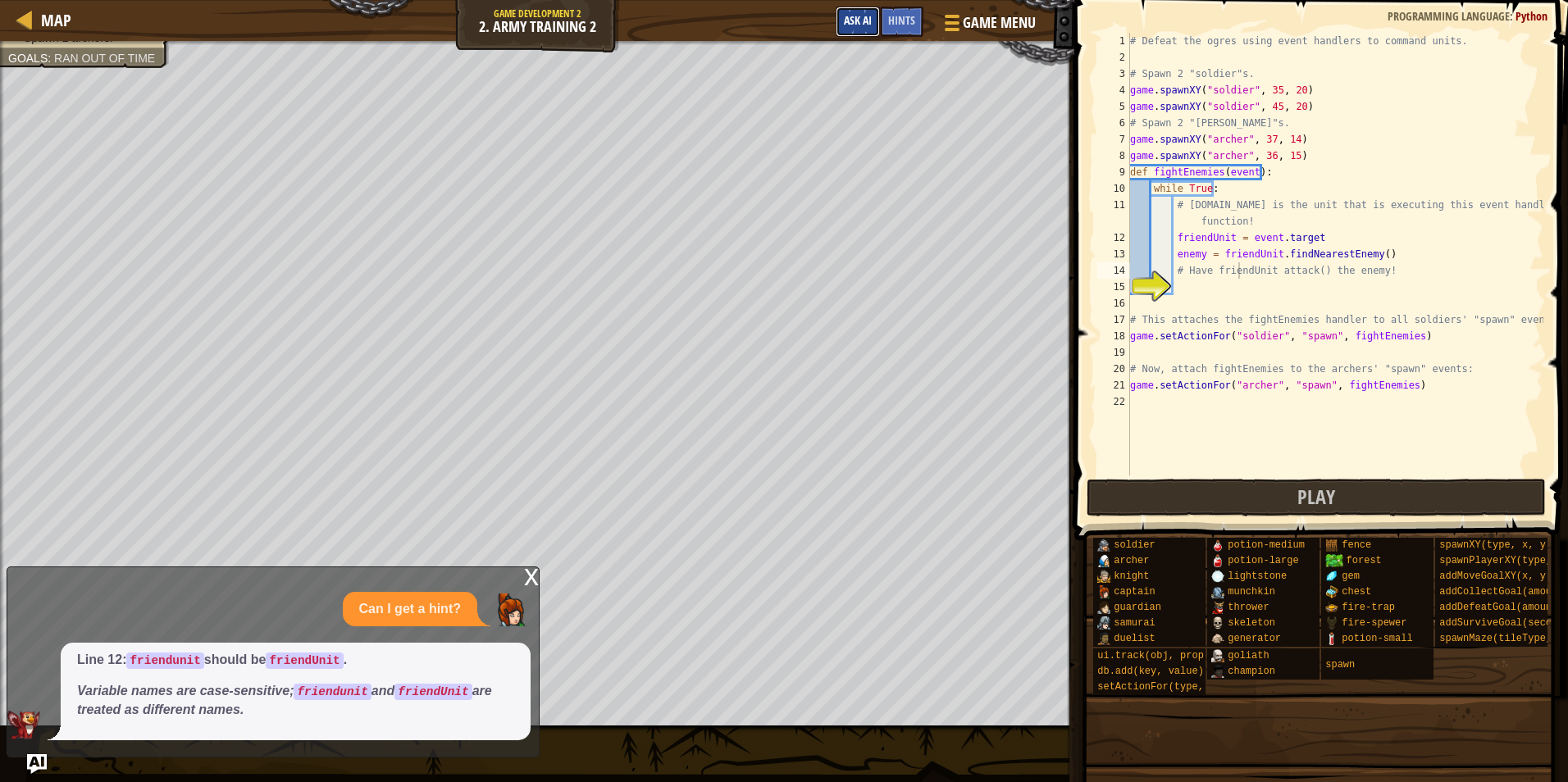
click at [853, 18] on span "Ask AI" at bounding box center [857, 20] width 28 height 16
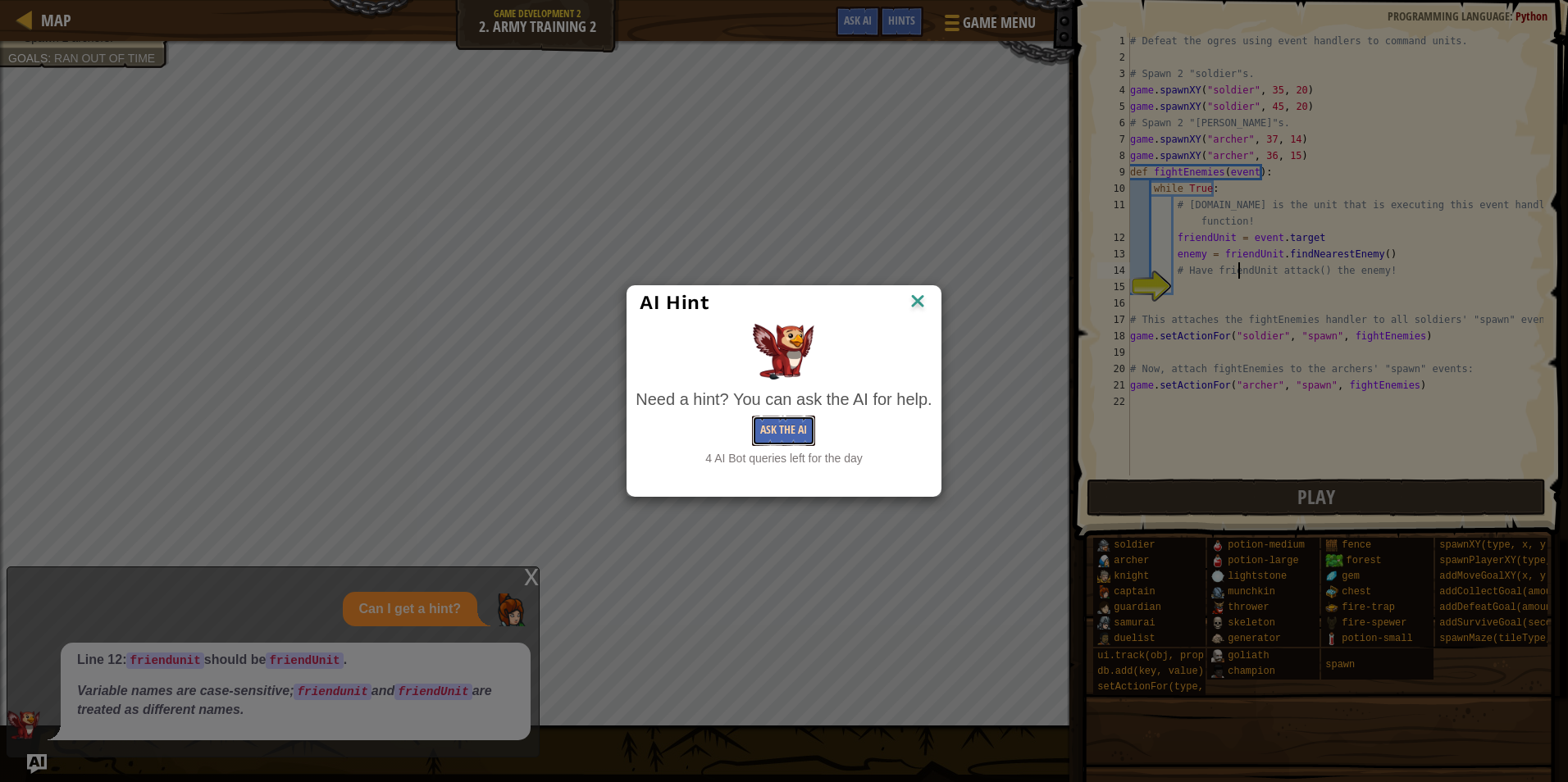
click at [768, 436] on button "Ask the AI" at bounding box center [783, 431] width 63 height 30
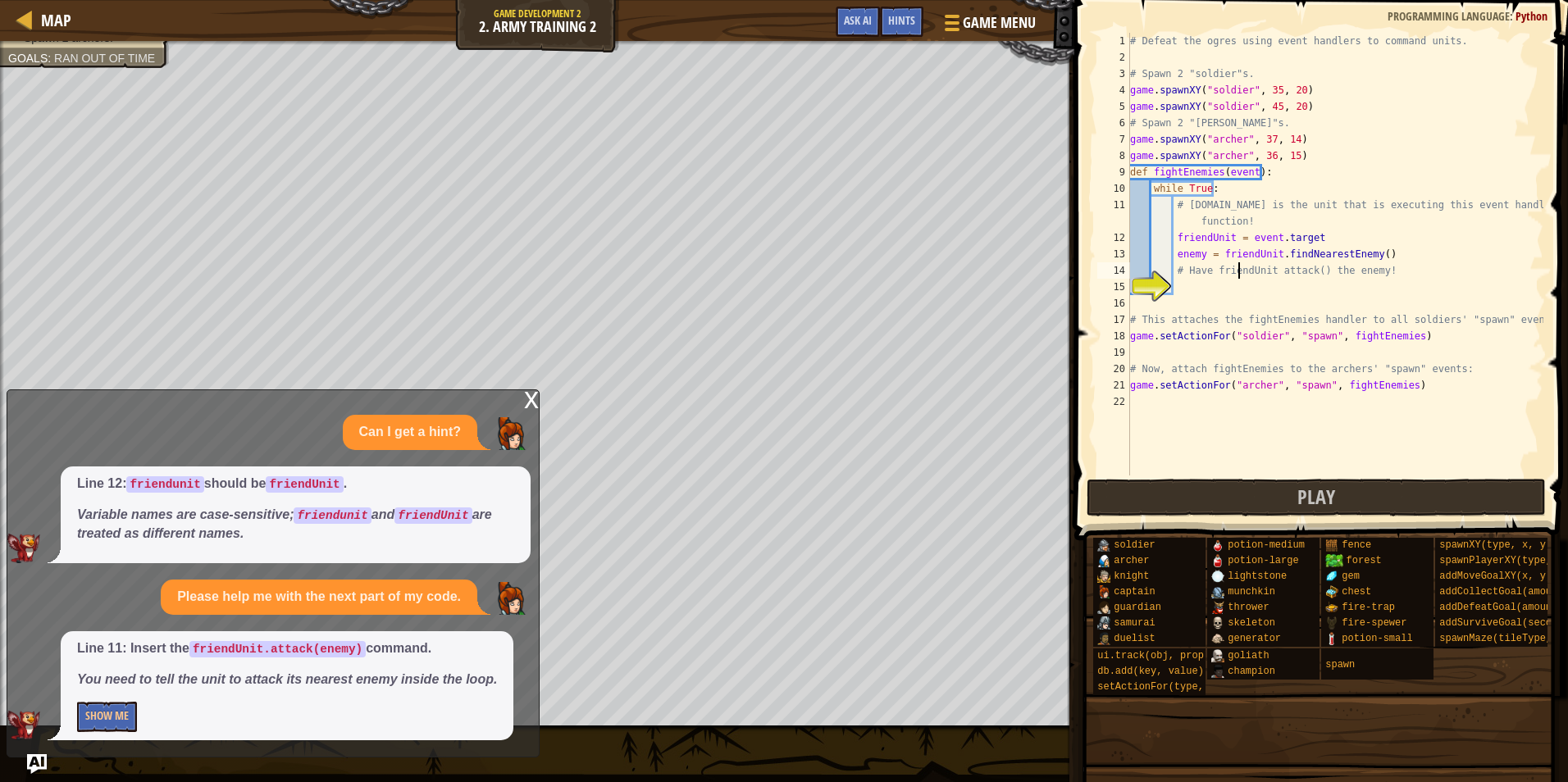
click at [1186, 286] on div "# Defeat the ogres using event handlers to command units. # Spawn 2 "soldier"s.…" at bounding box center [1335, 271] width 417 height 476
type textarea "friendUnit.attack(enemy)"
click at [1246, 499] on button "Play" at bounding box center [1316, 498] width 460 height 38
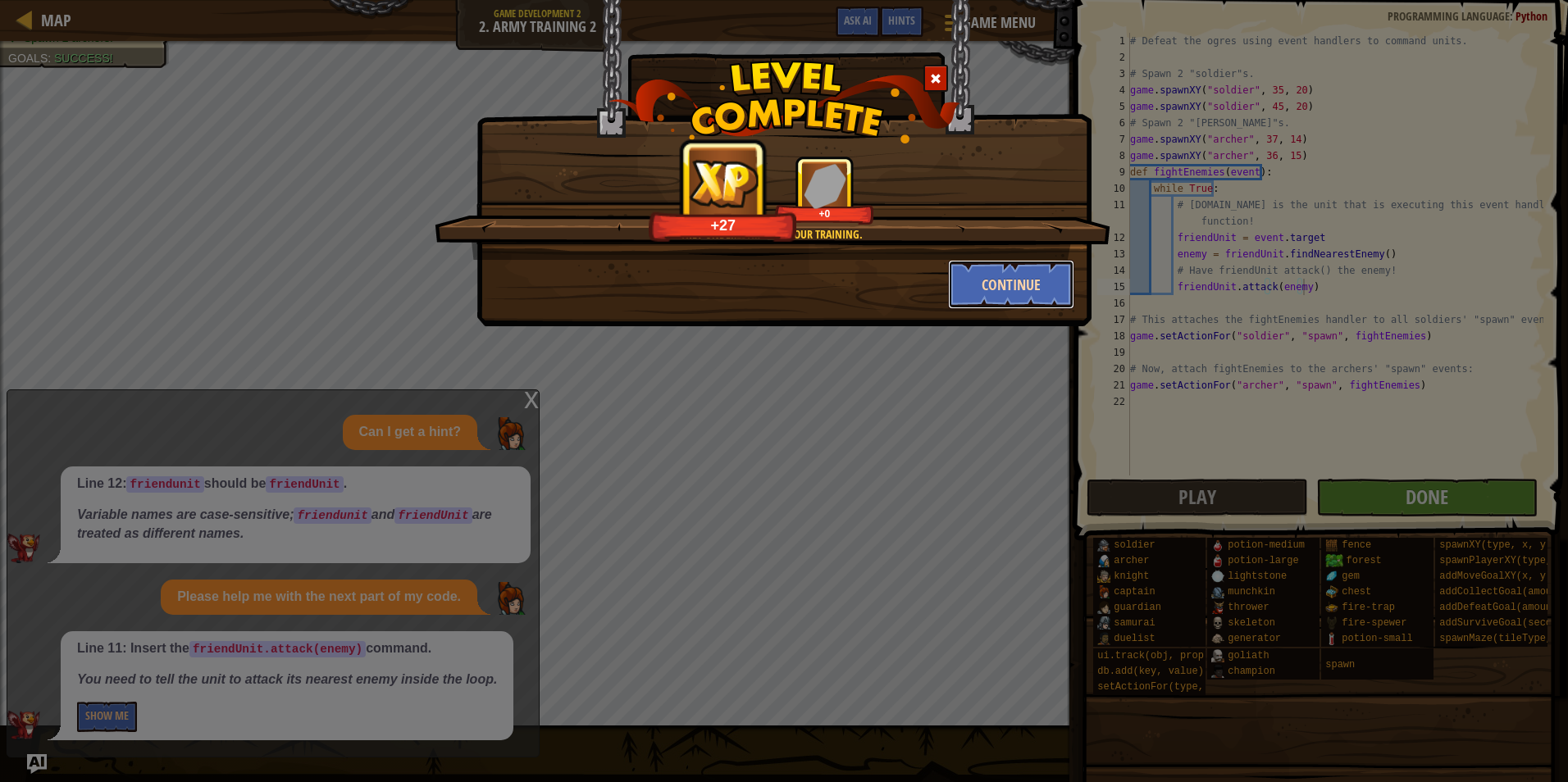
click at [1031, 290] on button "Continue" at bounding box center [1011, 285] width 127 height 49
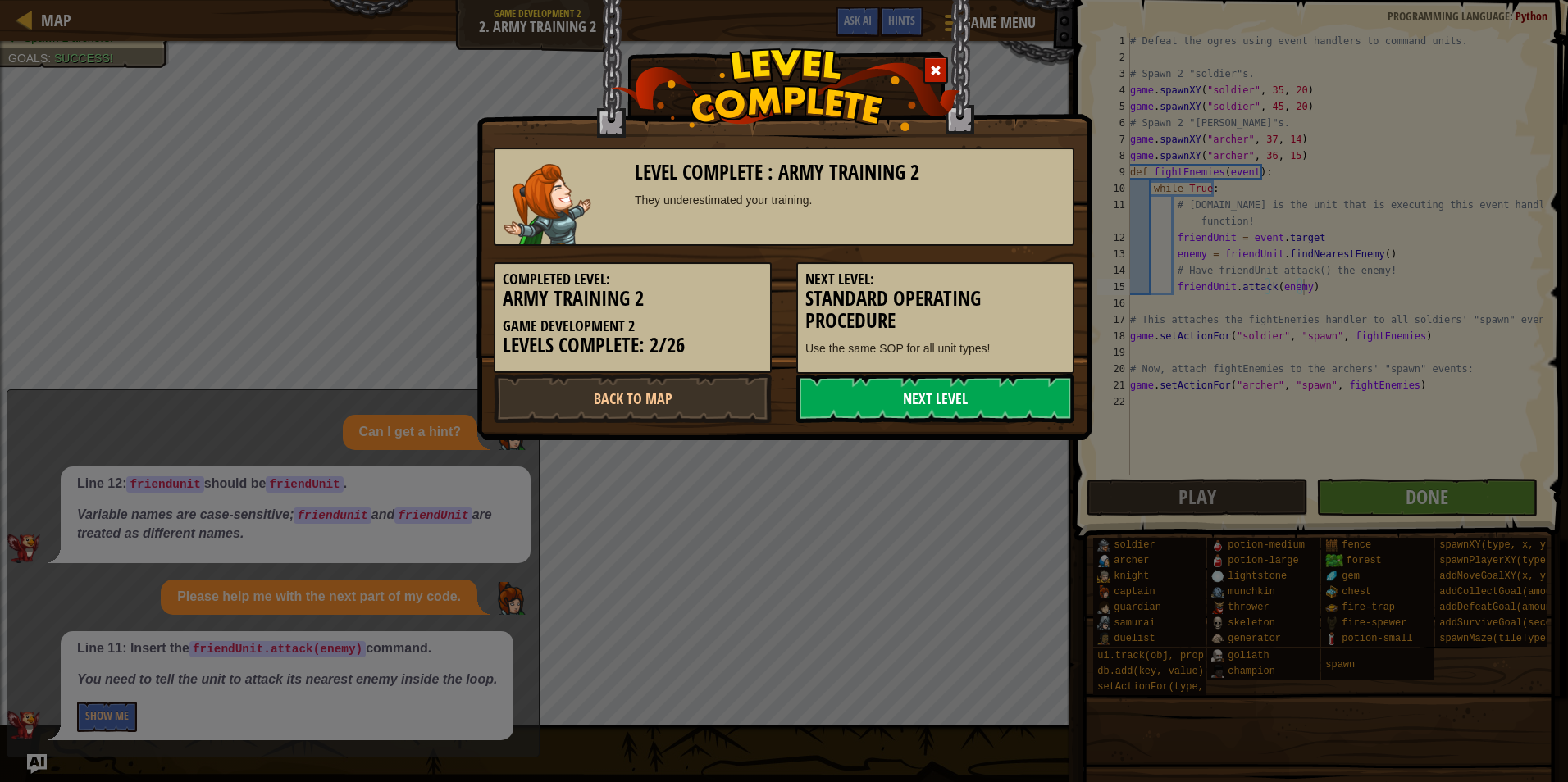
click at [1003, 399] on link "Next Level" at bounding box center [935, 399] width 278 height 49
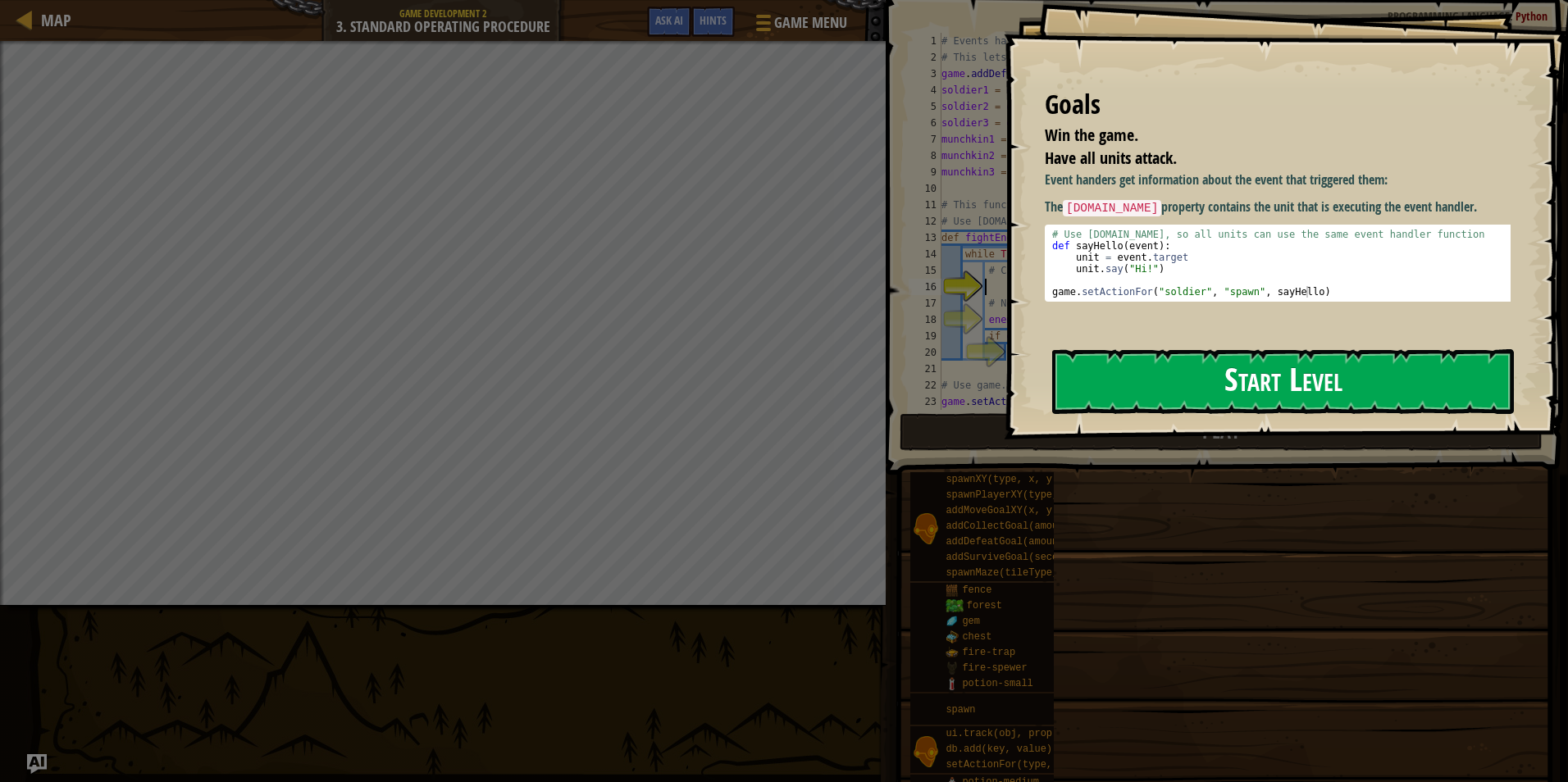
click at [1136, 356] on button "Start Level" at bounding box center [1282, 382] width 462 height 65
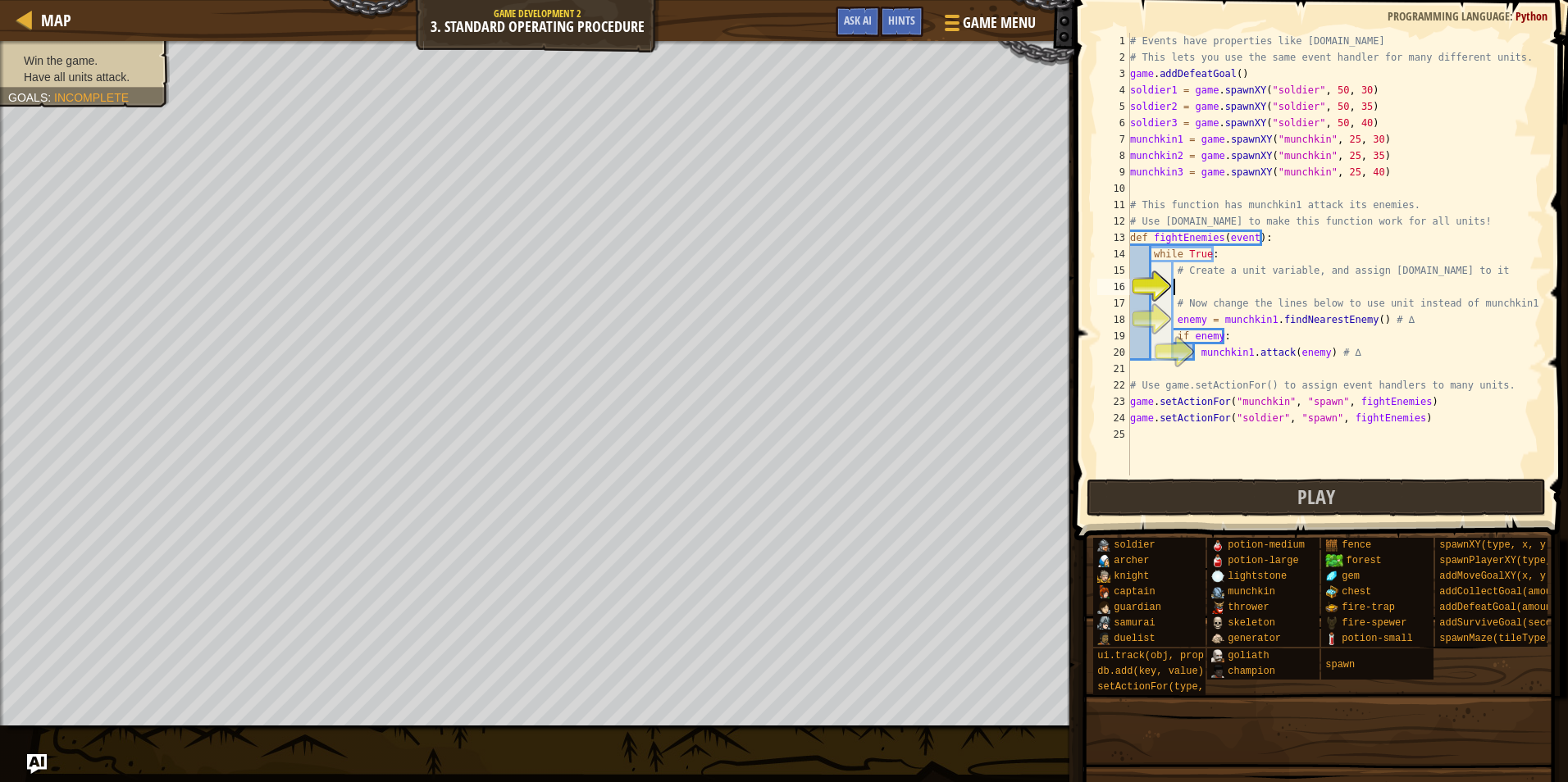
click at [1256, 309] on div "# Events have properties like [DOMAIN_NAME] # This lets you use the same event …" at bounding box center [1335, 271] width 417 height 476
click at [1232, 274] on div "# Events have properties like [DOMAIN_NAME] # This lets you use the same event …" at bounding box center [1335, 271] width 417 height 476
type textarea "# Create a unit variable, and assign [DOMAIN_NAME] to it"
click at [1214, 281] on div "# Events have properties like [DOMAIN_NAME] # This lets you use the same event …" at bounding box center [1335, 271] width 417 height 476
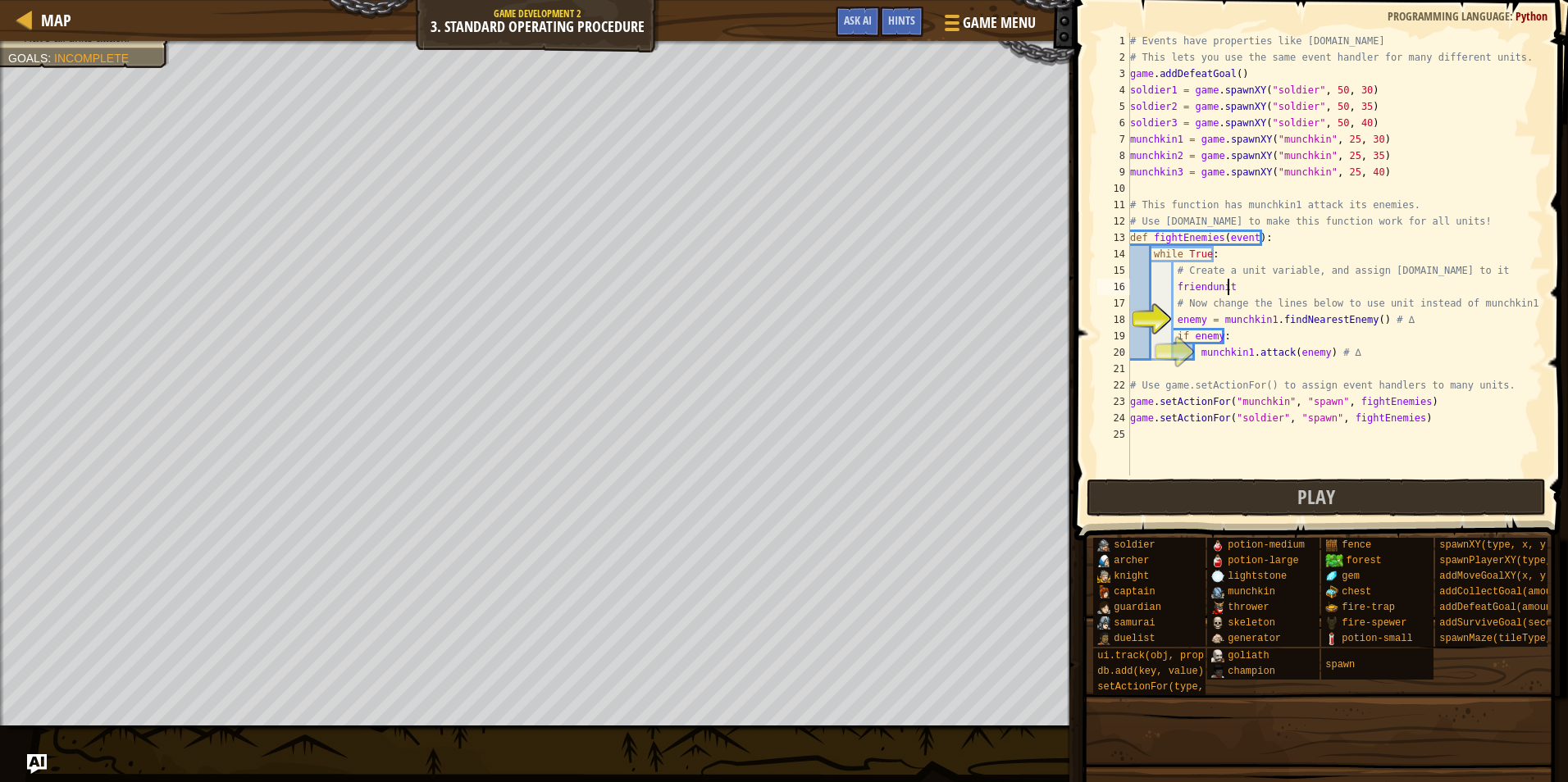
scroll to position [7, 7]
type textarea "f"
click at [1200, 277] on div "# Events have properties like [DOMAIN_NAME] # This lets you use the same event …" at bounding box center [1335, 271] width 417 height 476
type textarea "# Create a unit variable, and assign [DOMAIN_NAME] to it"
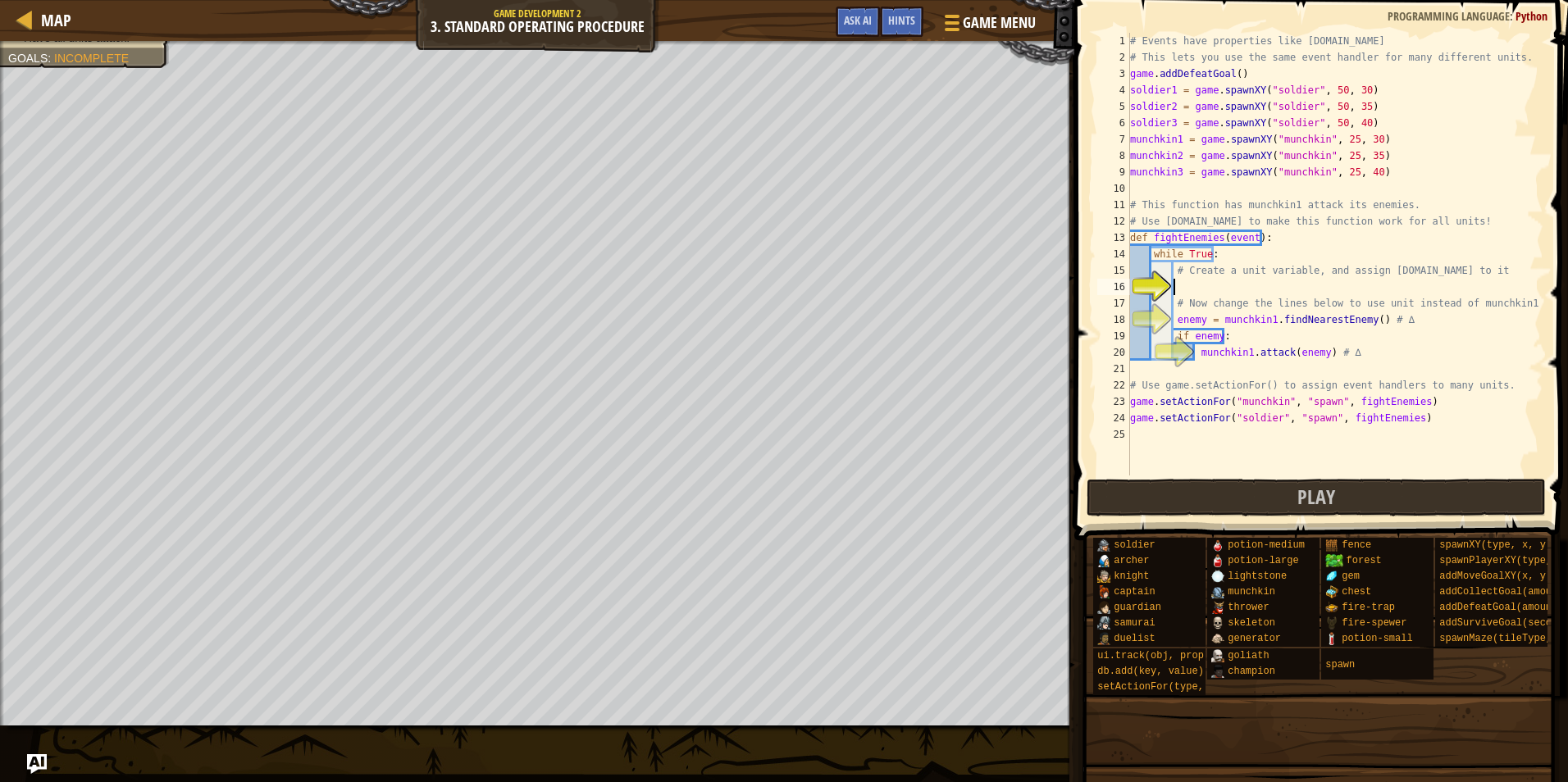
click at [1202, 283] on div "# Events have properties like [DOMAIN_NAME] # This lets you use the same event …" at bounding box center [1335, 271] width 417 height 476
click at [42, 30] on span "Map" at bounding box center [56, 20] width 30 height 22
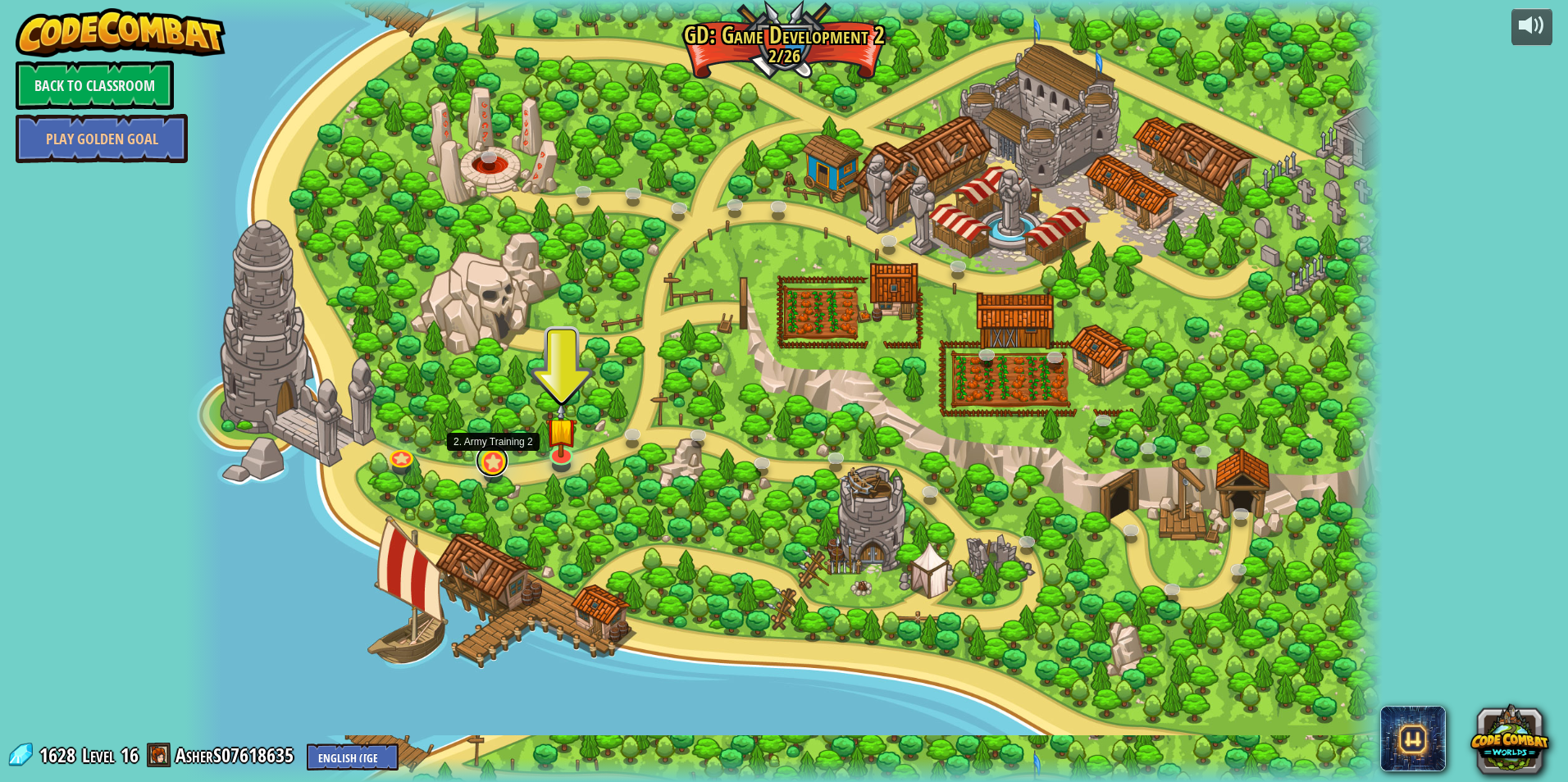
click at [492, 473] on link at bounding box center [492, 461] width 33 height 33
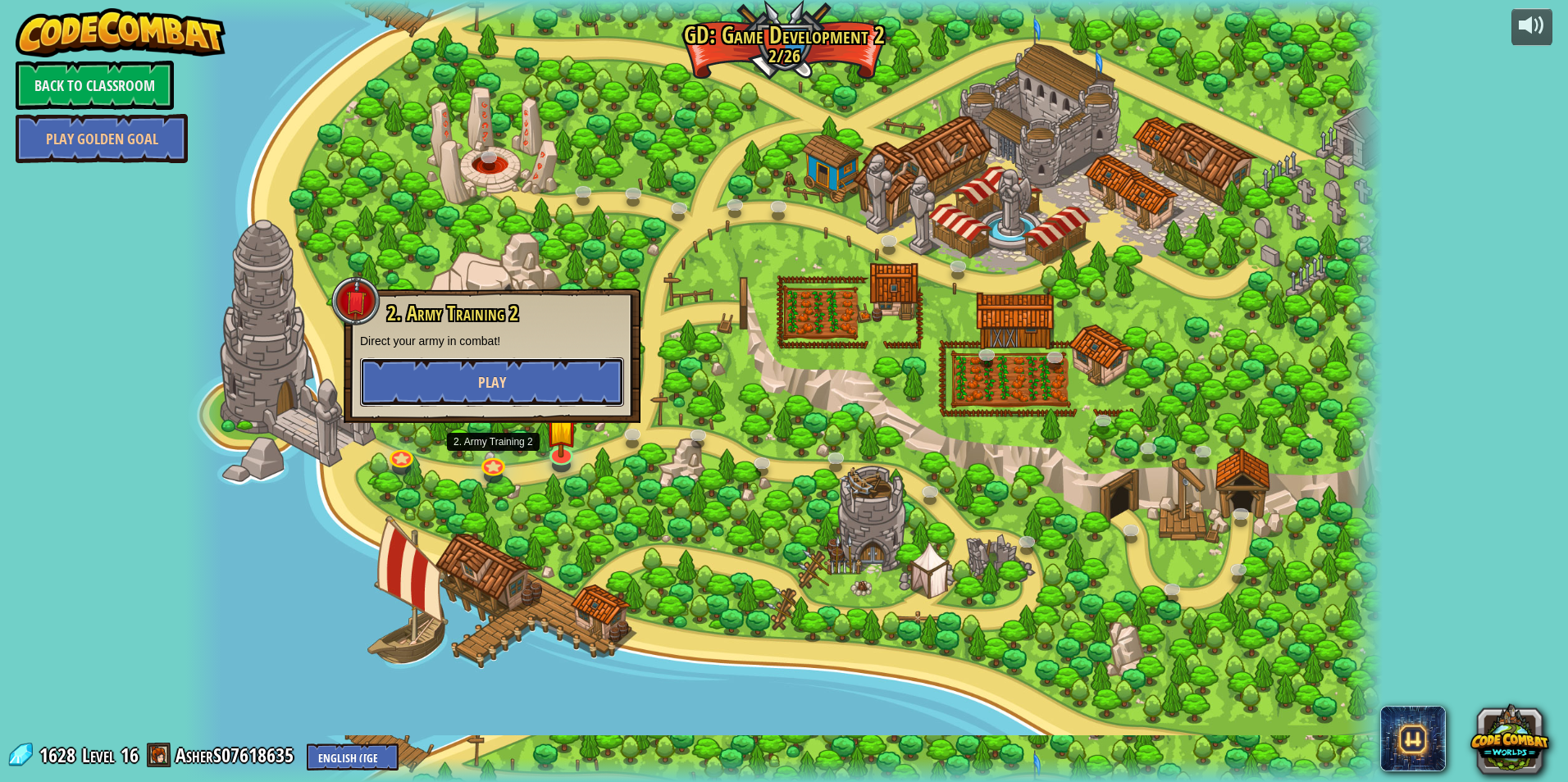
click at [483, 386] on span "Play" at bounding box center [492, 382] width 28 height 21
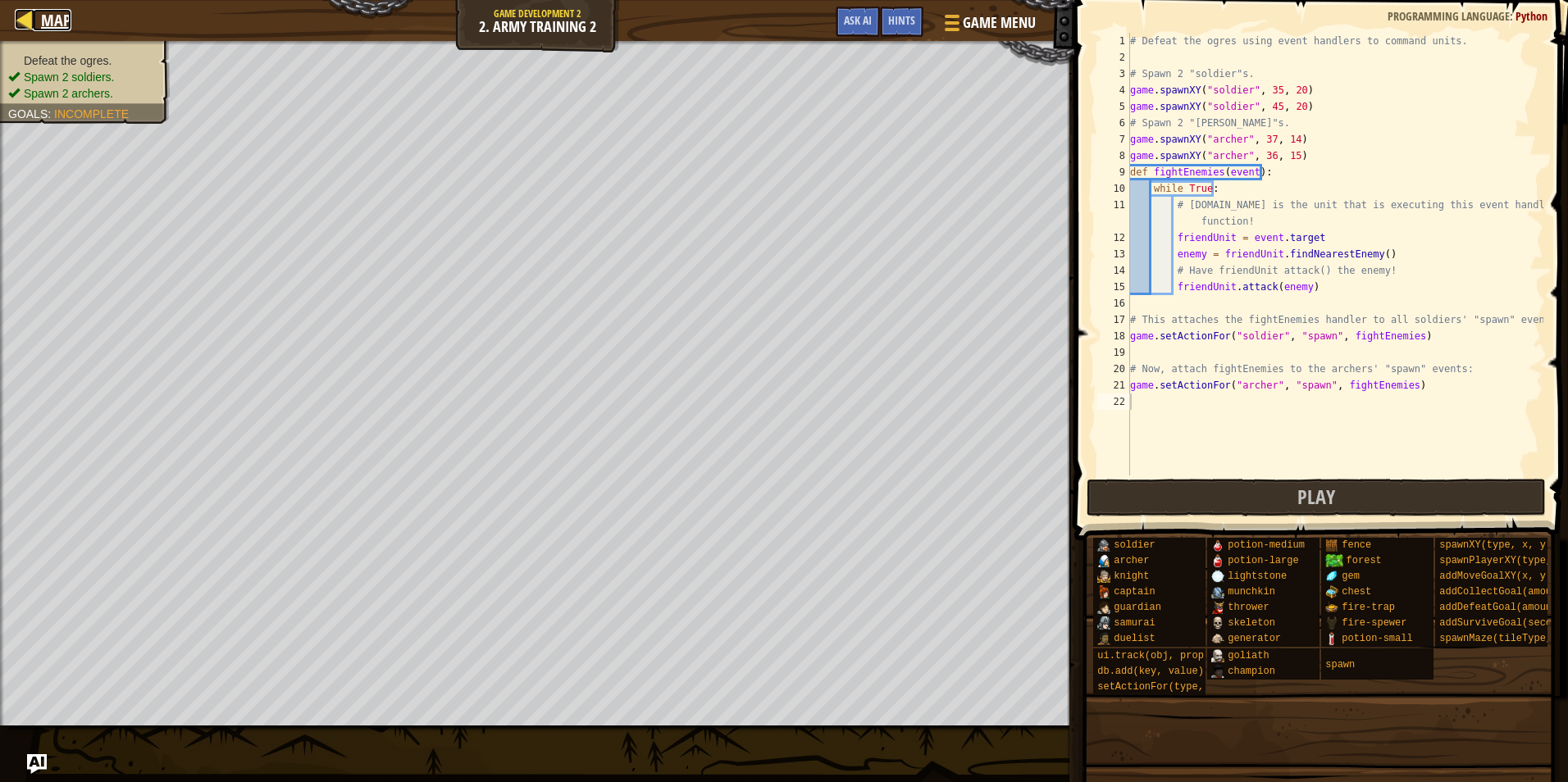
click at [25, 20] on div at bounding box center [25, 19] width 21 height 21
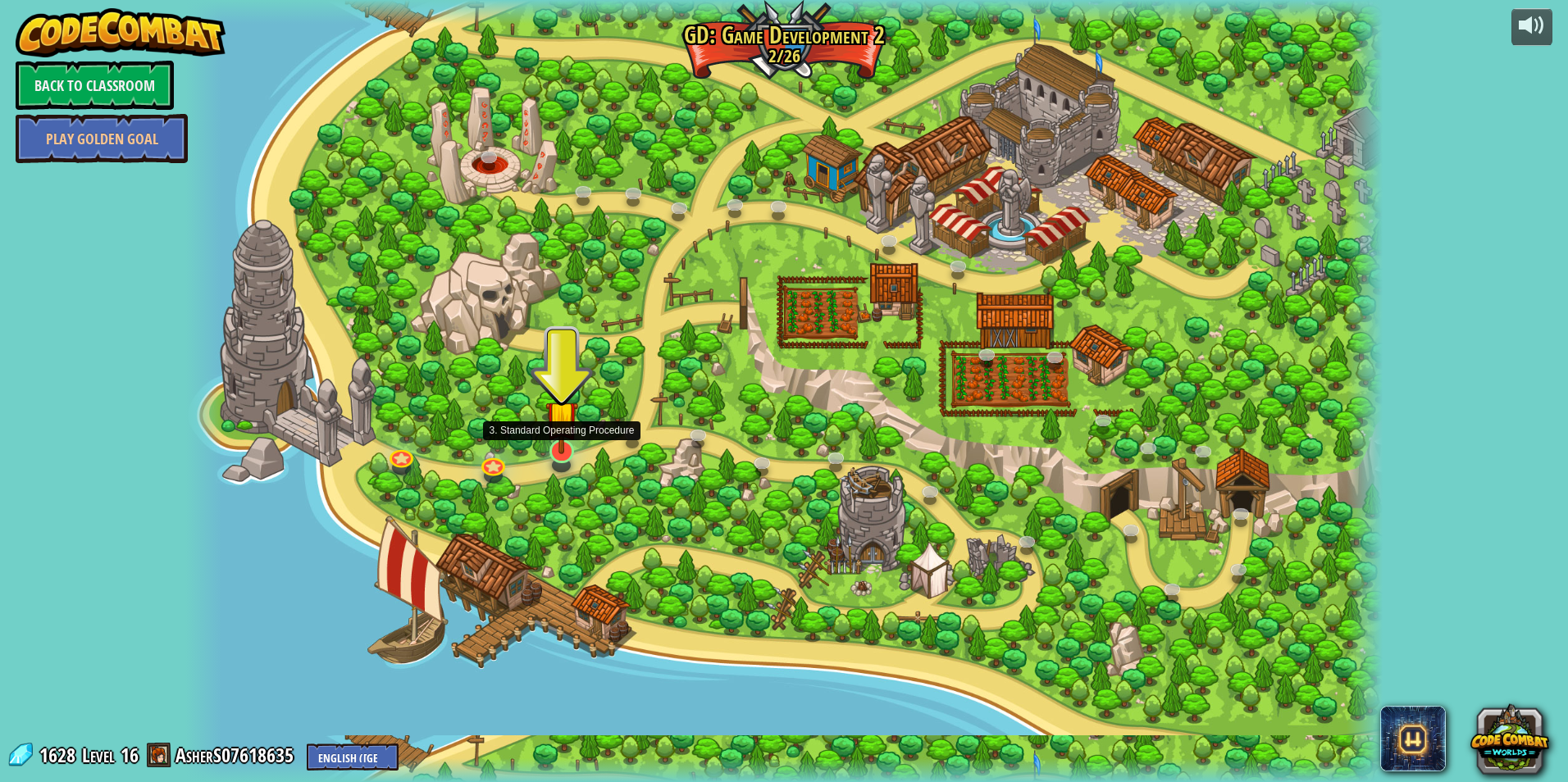
click at [548, 448] on img at bounding box center [561, 417] width 32 height 74
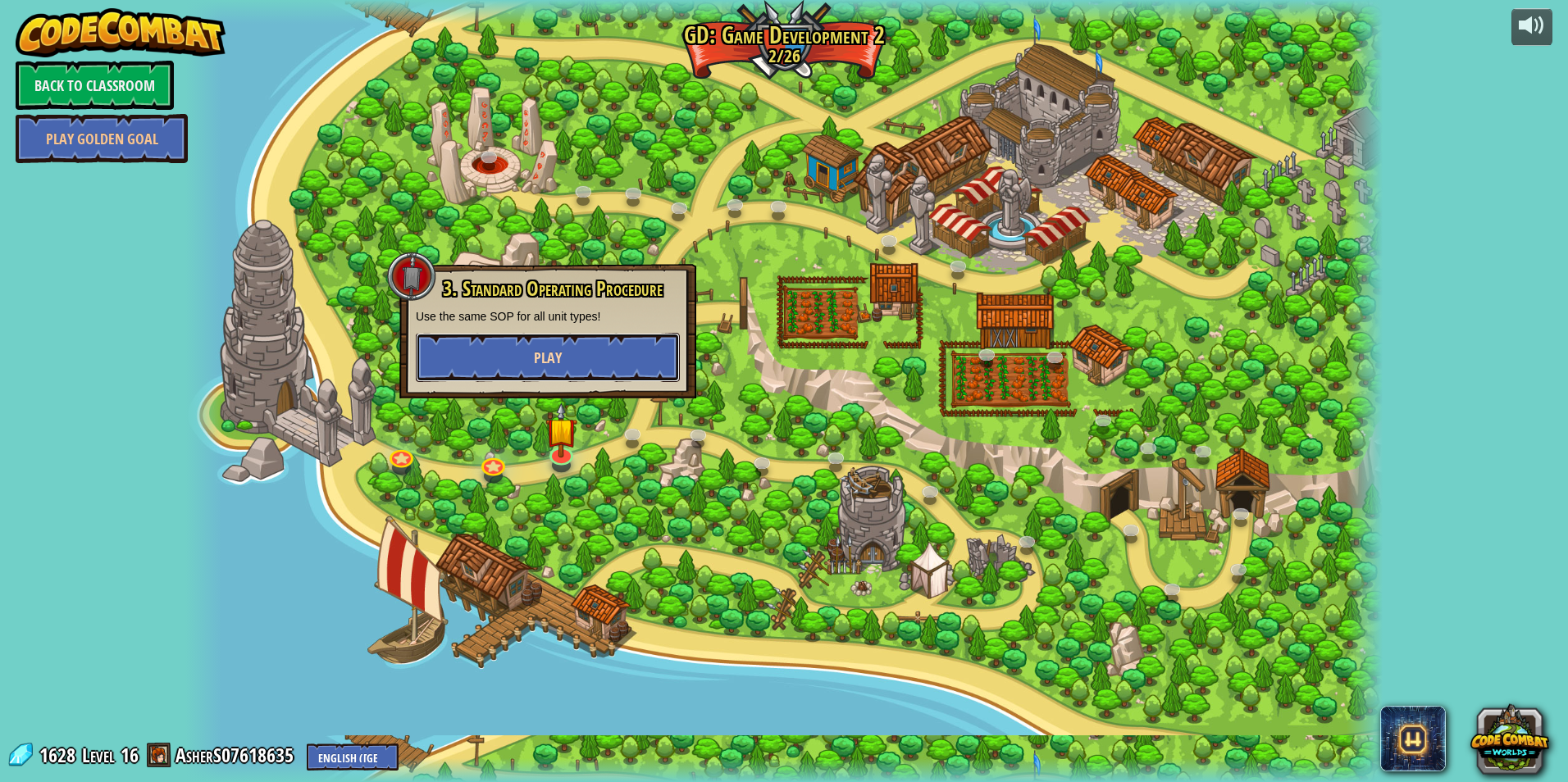
click at [536, 368] on button "Play" at bounding box center [548, 358] width 264 height 49
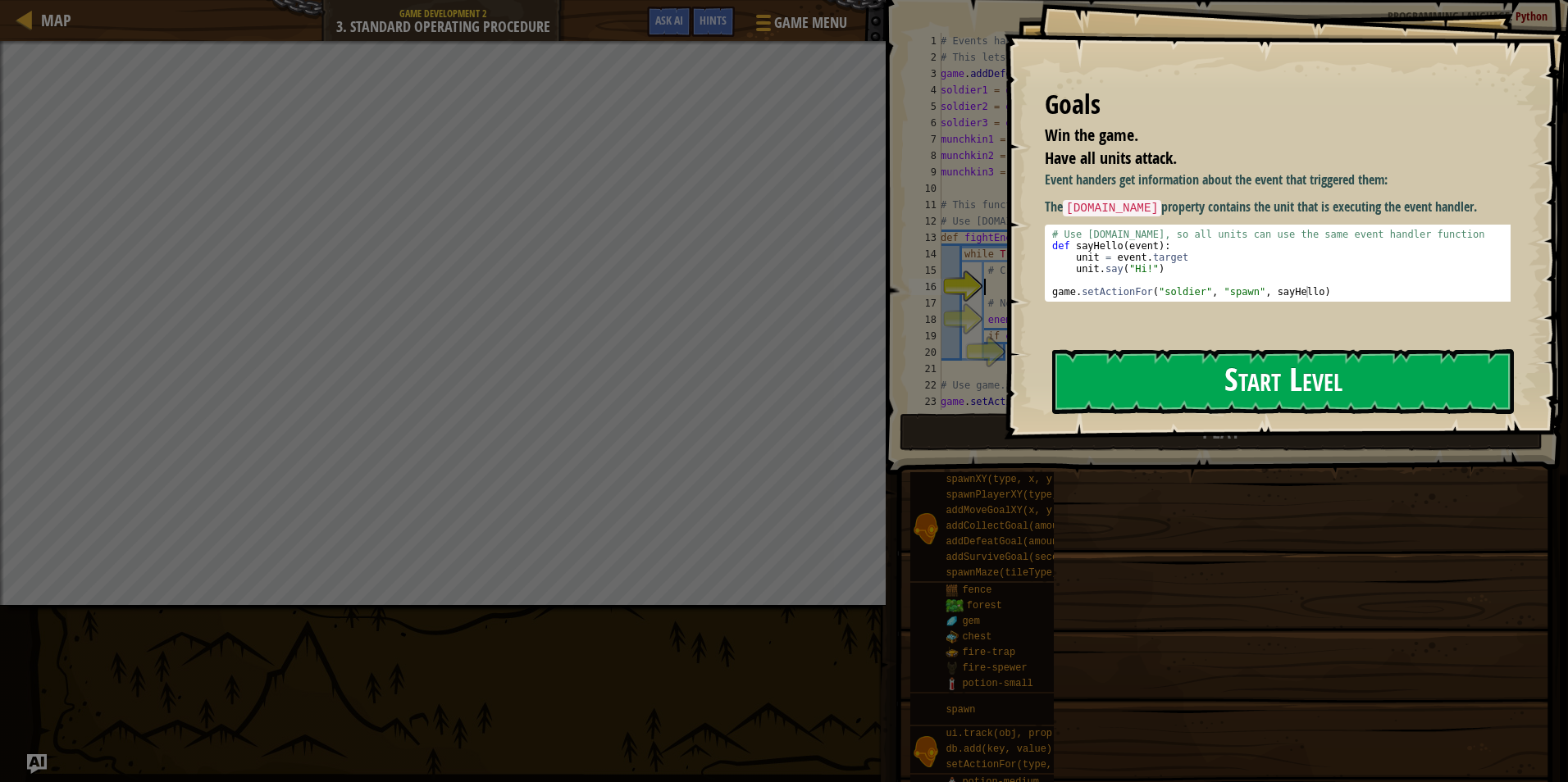
click at [1127, 350] on button "Start Level" at bounding box center [1282, 382] width 462 height 65
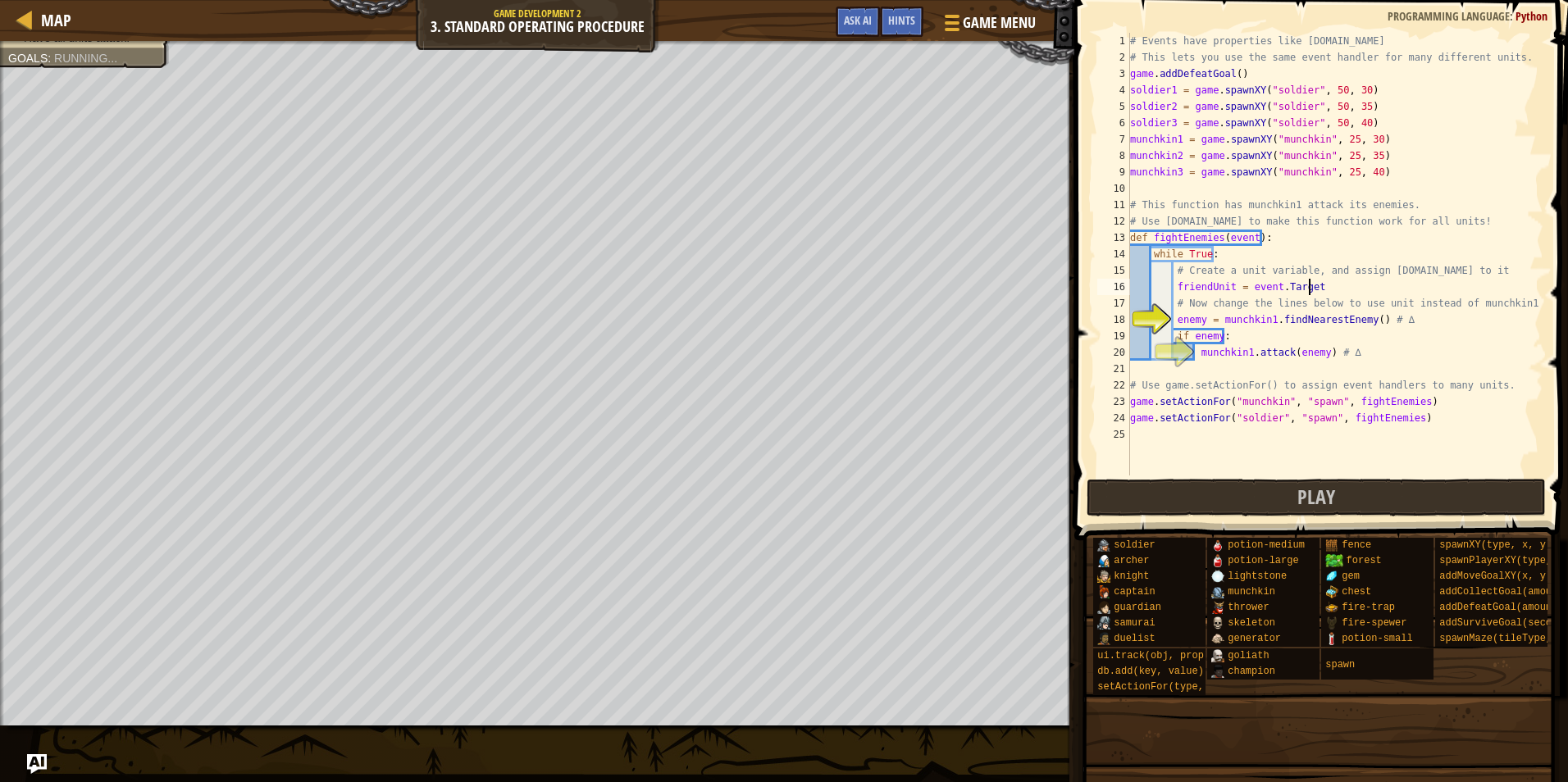
scroll to position [7, 14]
click at [1281, 279] on div "# Events have properties like [DOMAIN_NAME] # This lets you use the same event …" at bounding box center [1335, 271] width 417 height 476
click at [1309, 310] on div "# Events have properties like [DOMAIN_NAME] # This lets you use the same event …" at bounding box center [1335, 271] width 417 height 476
click at [1322, 495] on span "Play" at bounding box center [1316, 497] width 38 height 26
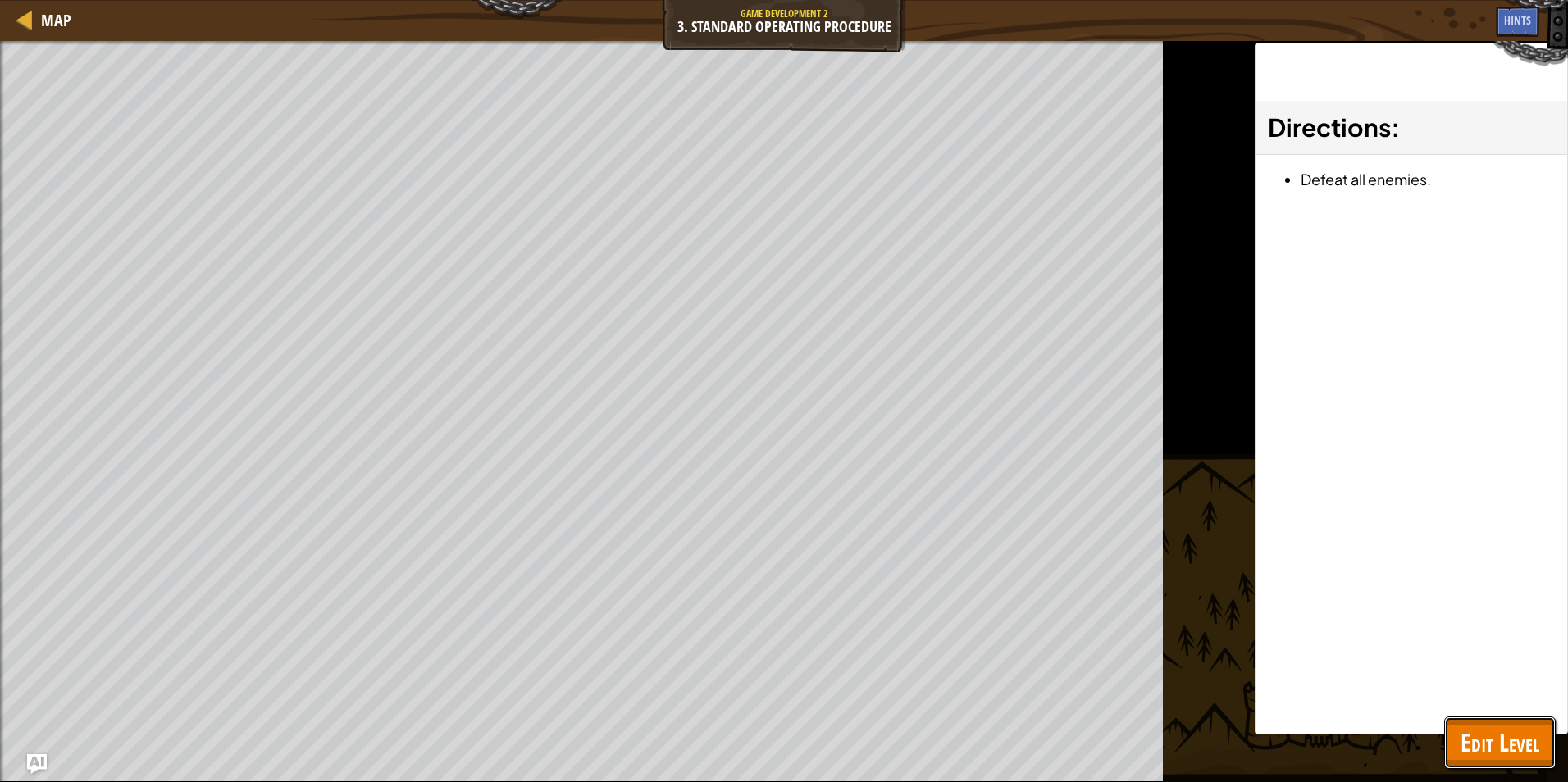
click at [1500, 746] on span "Edit Level" at bounding box center [1500, 742] width 79 height 34
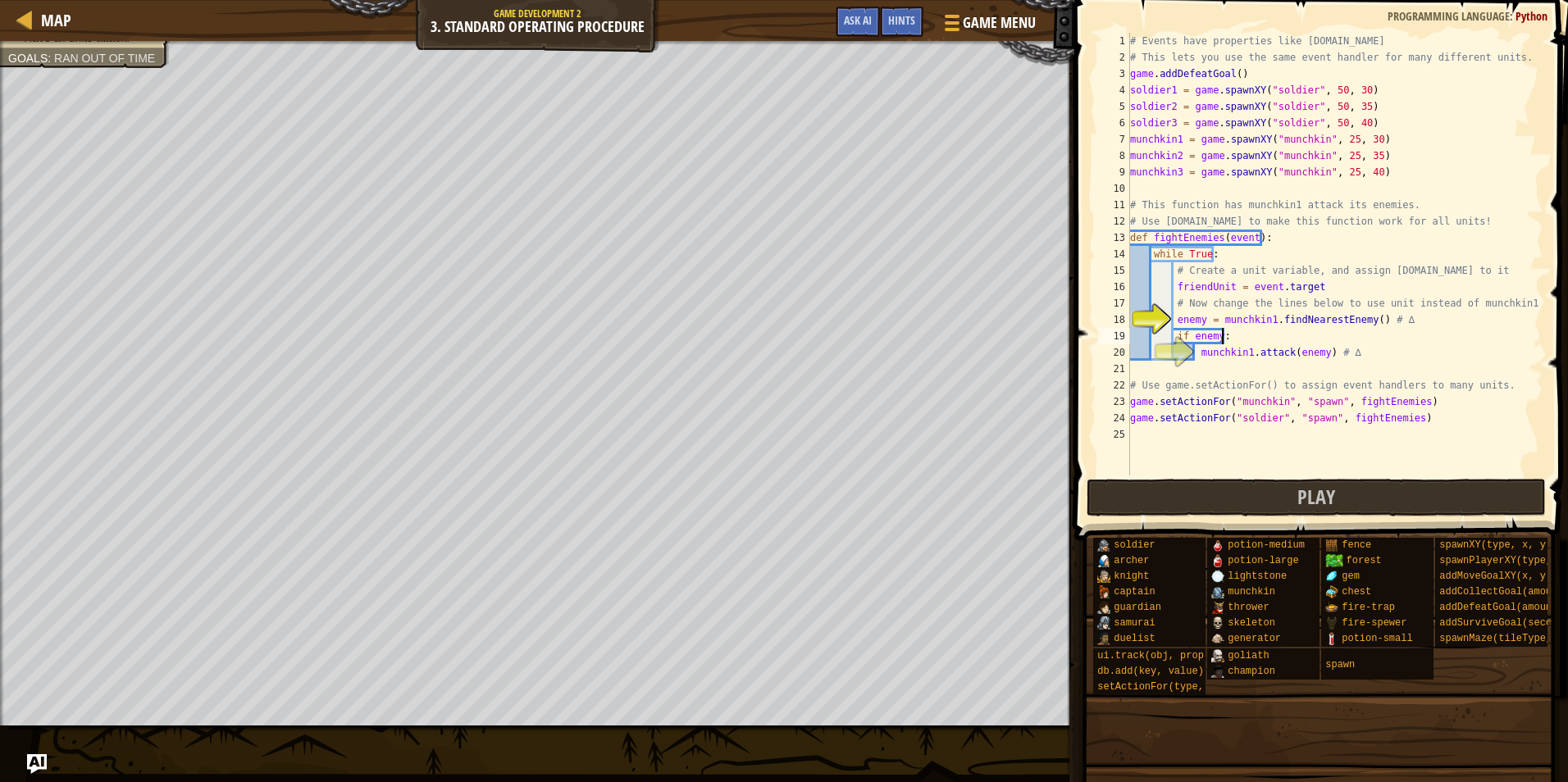
scroll to position [7, 7]
click at [1387, 336] on div "# Events have properties like [DOMAIN_NAME] # This lets you use the same event …" at bounding box center [1335, 271] width 417 height 476
click at [1319, 332] on div "# Events have properties like [DOMAIN_NAME] # This lets you use the same event …" at bounding box center [1335, 271] width 417 height 476
click at [1264, 341] on div "# Events have properties like [DOMAIN_NAME] # This lets you use the same event …" at bounding box center [1335, 271] width 417 height 476
drag, startPoint x: 1226, startPoint y: 784, endPoint x: 1243, endPoint y: 786, distance: 17.1
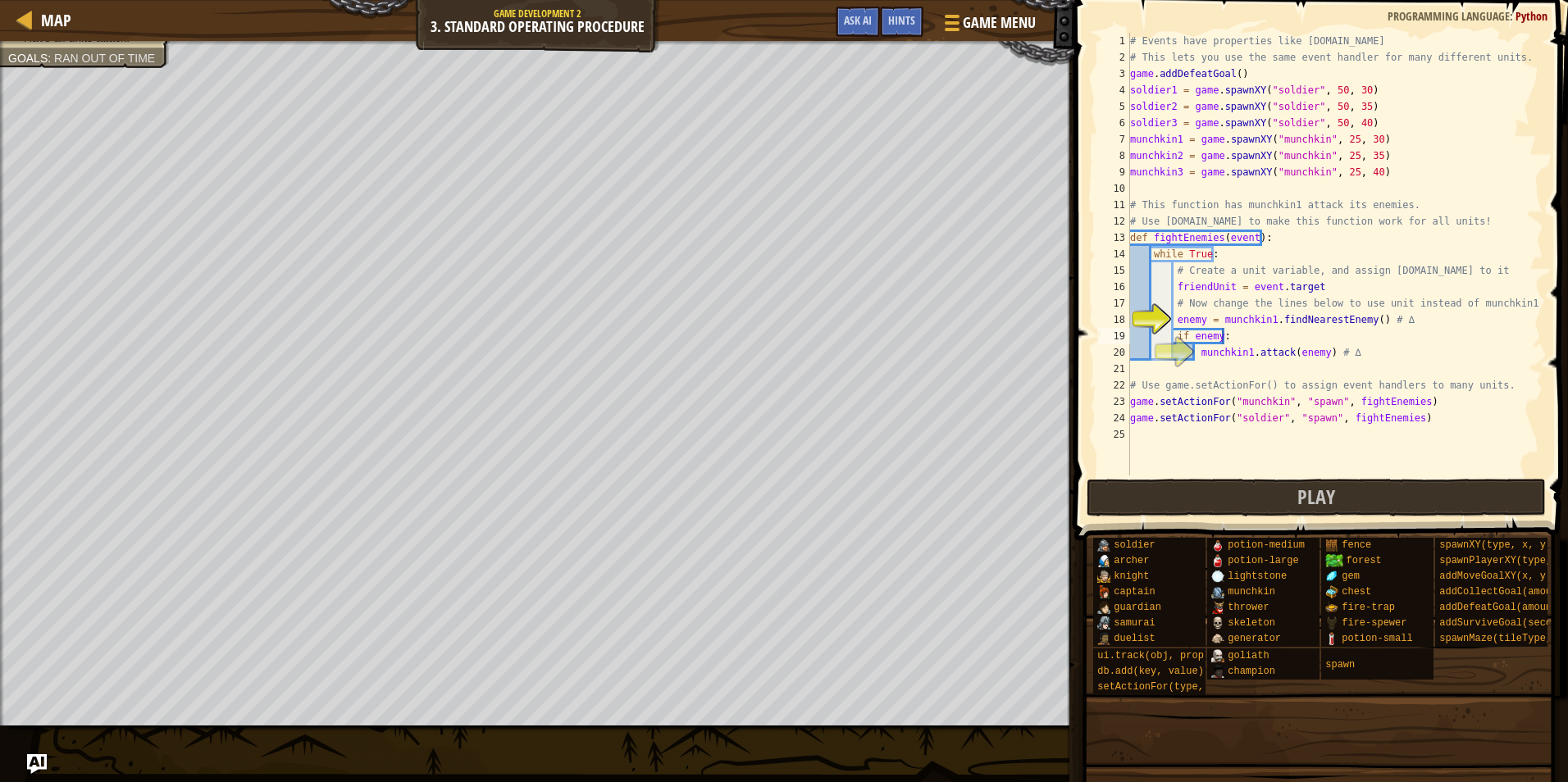
drag, startPoint x: 1243, startPoint y: 786, endPoint x: 1091, endPoint y: 720, distance: 165.7
click at [1091, 720] on span at bounding box center [1319, 764] width 482 height 486
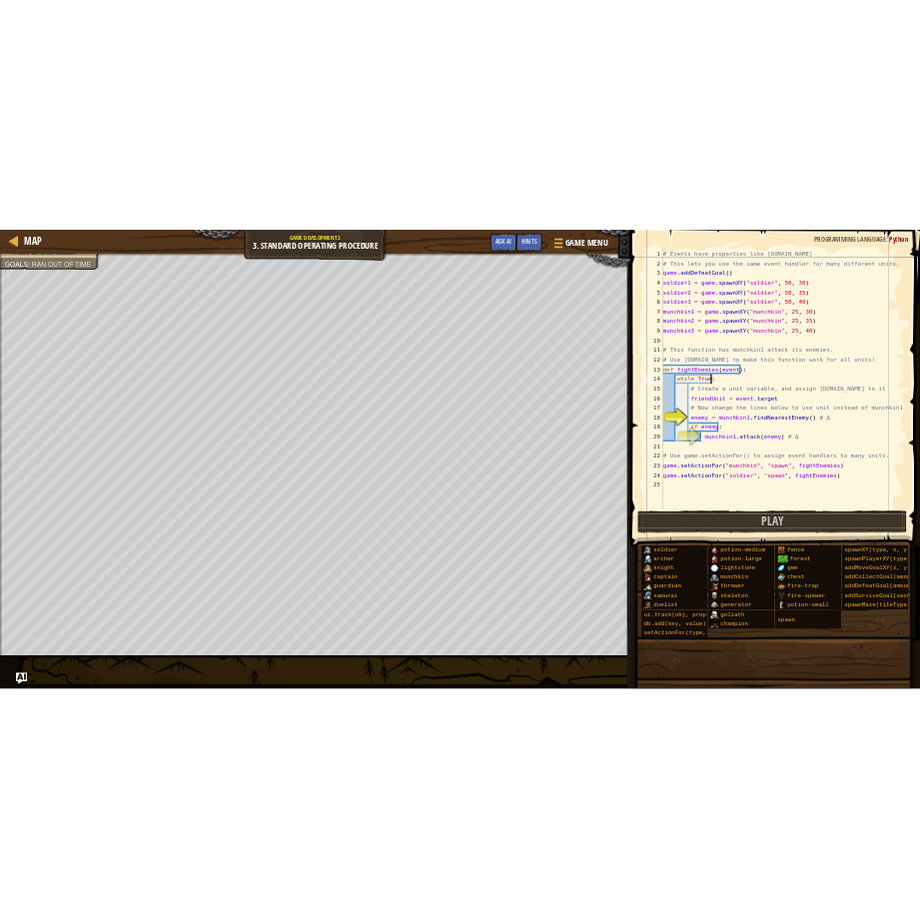
scroll to position [9, 7]
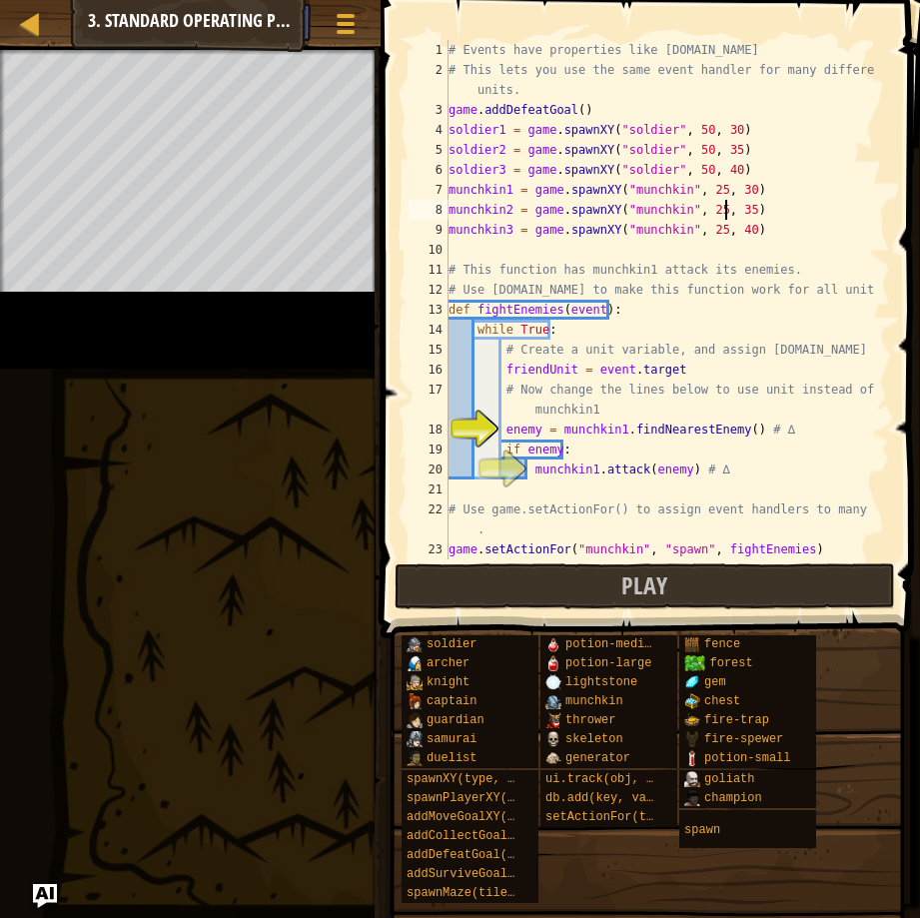
click at [728, 207] on div "# Events have properties like [DOMAIN_NAME] # This lets you use the same event …" at bounding box center [660, 320] width 431 height 560
type textarea "munchkin2 = game.spawnXY("munchkin", 25, 35)"
click at [740, 253] on div "# Events have properties like [DOMAIN_NAME] # This lets you use the same event …" at bounding box center [660, 320] width 431 height 560
click at [801, 255] on div "# Events have properties like [DOMAIN_NAME] # This lets you use the same event …" at bounding box center [660, 320] width 431 height 560
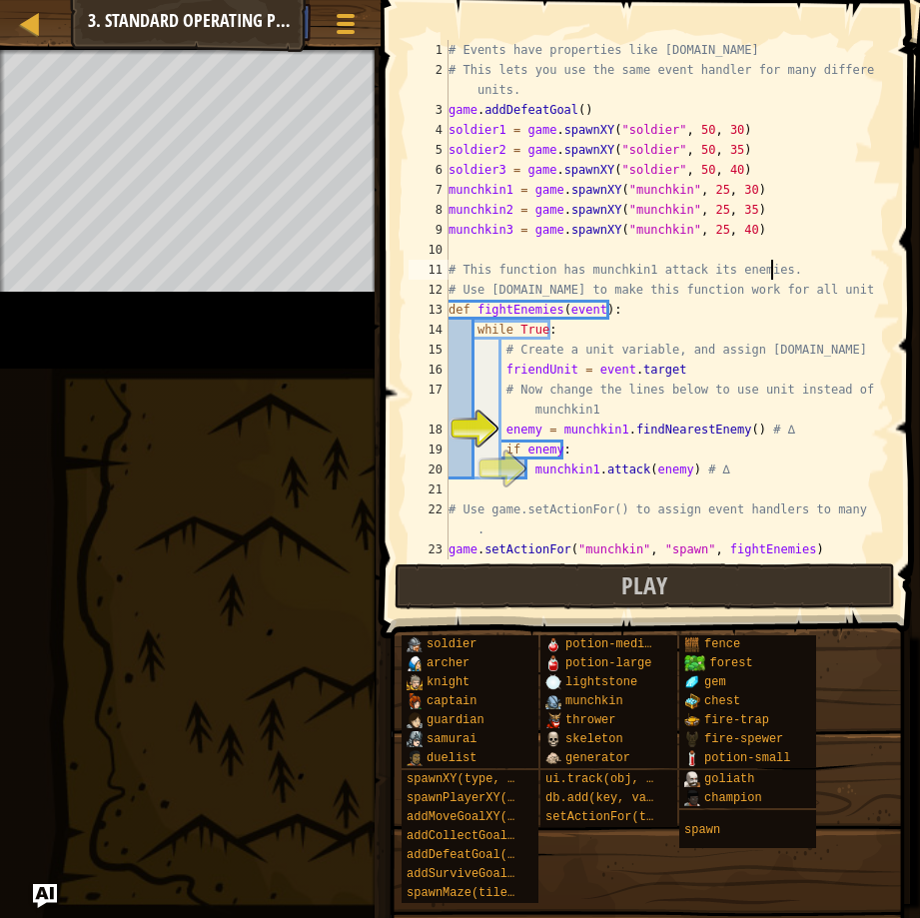
click at [809, 275] on div "# Events have properties like [DOMAIN_NAME] # This lets you use the same event …" at bounding box center [660, 320] width 431 height 560
click at [838, 290] on div "# Events have properties like [DOMAIN_NAME] # This lets you use the same event …" at bounding box center [660, 320] width 431 height 560
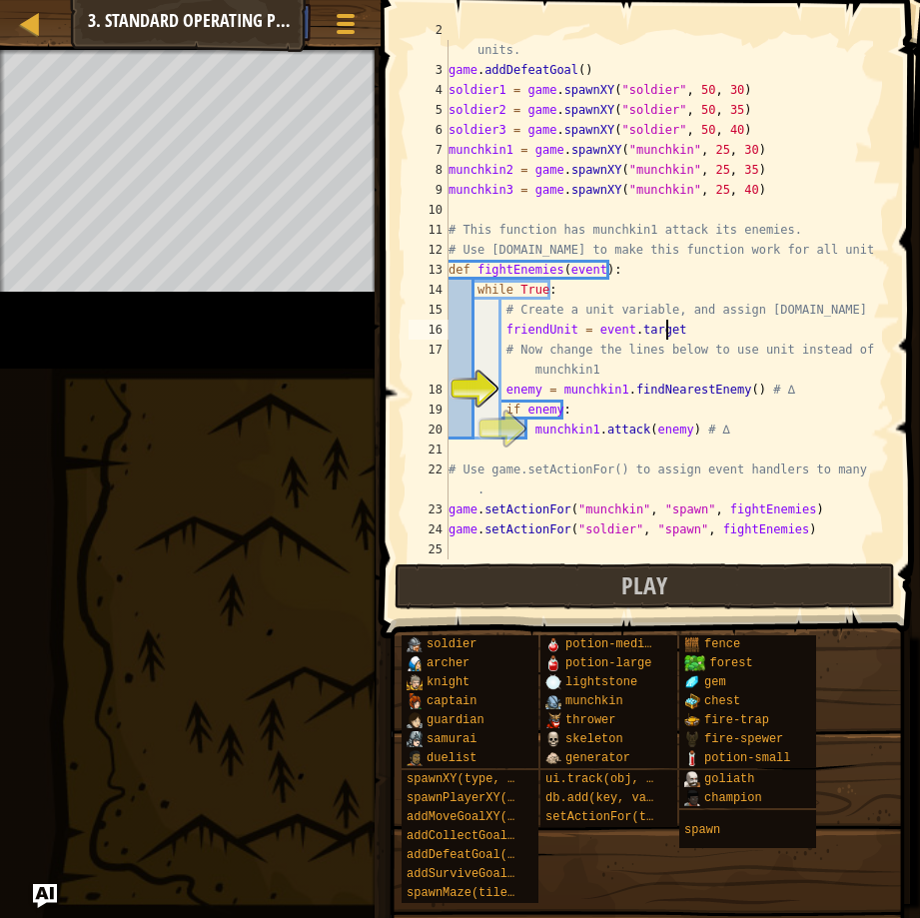
drag, startPoint x: 803, startPoint y: 340, endPoint x: 684, endPoint y: 293, distance: 128.8
click at [684, 293] on div "# This lets you use the same event handler for many different units. game . add…" at bounding box center [660, 310] width 431 height 580
click at [684, 280] on div "# This lets you use the same event handler for many different units. game . add…" at bounding box center [660, 300] width 431 height 520
click at [669, 272] on div "# This lets you use the same event handler for many different units. game . add…" at bounding box center [660, 310] width 431 height 580
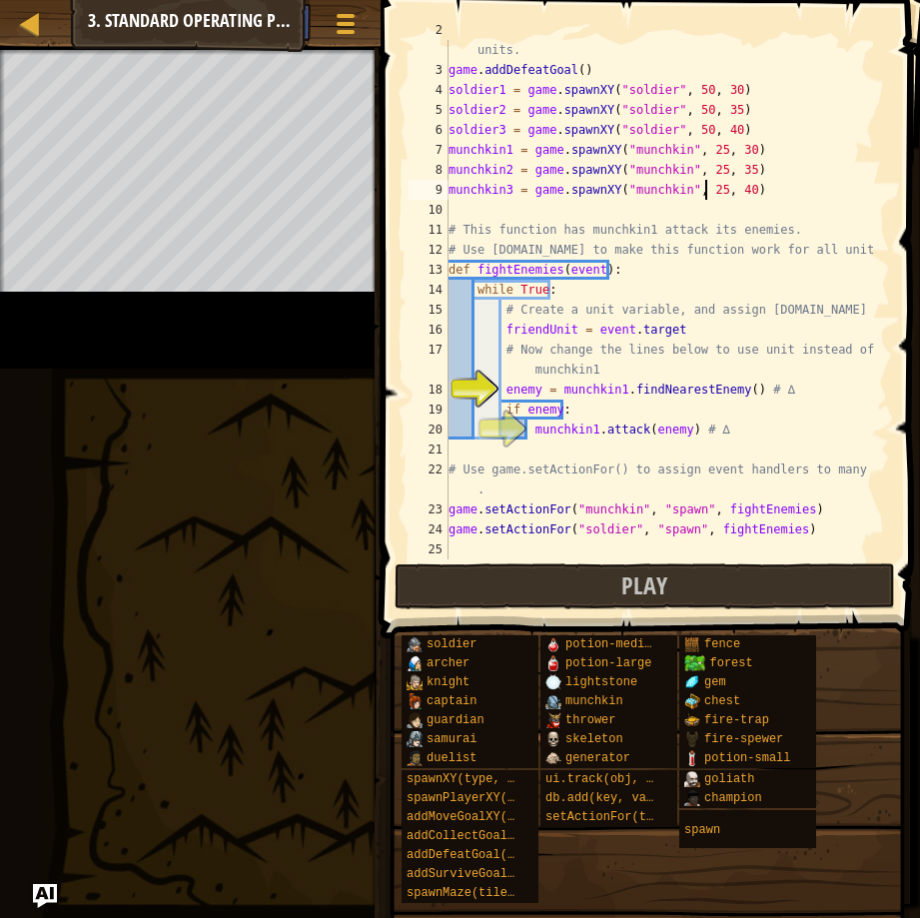
click at [708, 182] on div "# This lets you use the same event handler for many different units. game . add…" at bounding box center [660, 310] width 431 height 580
click at [794, 97] on div "# This lets you use the same event handler for many different units. game . add…" at bounding box center [660, 310] width 431 height 580
type textarea "soldier1 = game.spawnXY("soldier", 50, 30)"
